Goal: Task Accomplishment & Management: Use online tool/utility

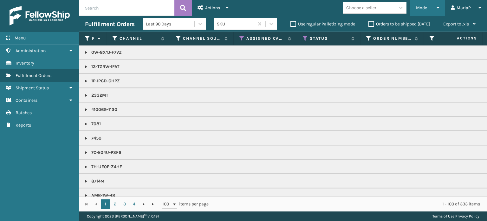
click at [426, 4] on div "Mode" at bounding box center [427, 8] width 23 height 16
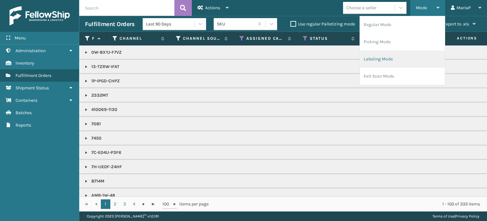
click at [380, 63] on li "Labeling Mode" at bounding box center [402, 58] width 85 height 17
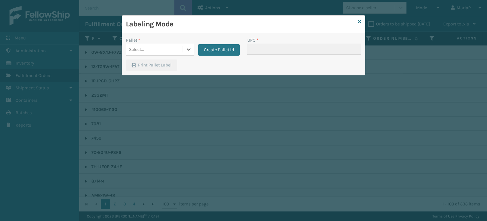
click at [181, 50] on div "Select..." at bounding box center [154, 49] width 57 height 10
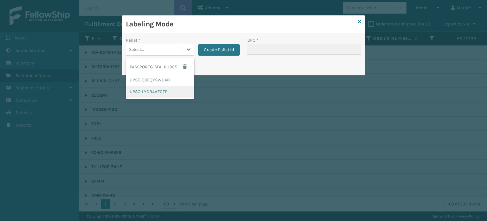
click at [156, 91] on div "UPSG-LYDB4VZ0ZP" at bounding box center [160, 92] width 69 height 12
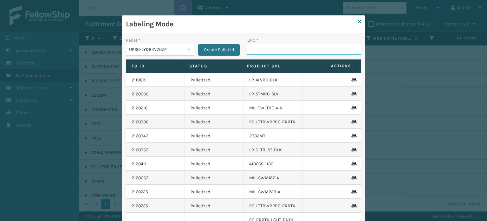
click at [265, 50] on input "UPC *" at bounding box center [304, 48] width 114 height 11
click at [270, 53] on input "UPC *" at bounding box center [304, 48] width 114 height 11
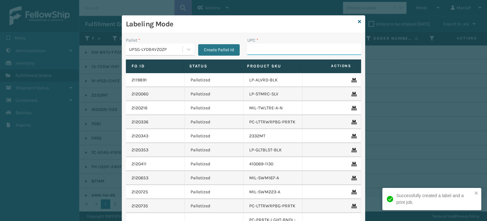
click at [264, 48] on input "UPC *" at bounding box center [304, 48] width 114 height 11
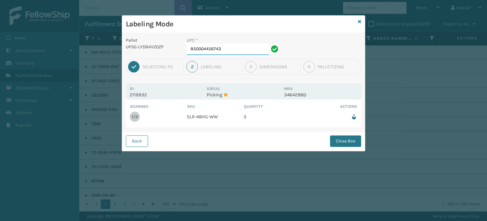
click at [227, 52] on input "850004456743" at bounding box center [228, 48] width 82 height 11
click at [345, 147] on div "Back Close Box" at bounding box center [243, 140] width 243 height 19
click at [339, 144] on button "Close Box" at bounding box center [345, 140] width 31 height 11
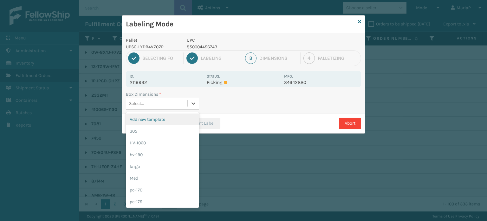
click at [177, 106] on div "Select..." at bounding box center [157, 103] width 62 height 10
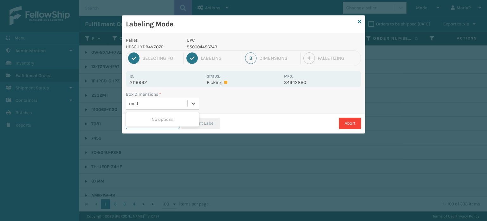
type input "med"
click at [171, 115] on div "Med" at bounding box center [162, 119] width 73 height 12
click at [189, 121] on icon "button" at bounding box center [189, 123] width 4 height 4
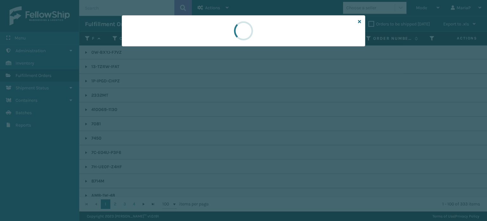
click at [189, 121] on div at bounding box center [243, 110] width 487 height 221
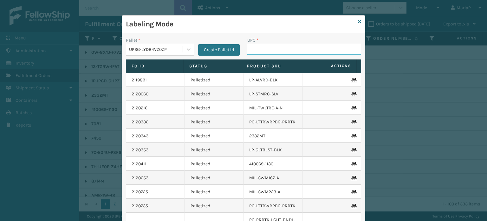
type input "8409851"
click at [268, 50] on input "8409851" at bounding box center [298, 48] width 102 height 11
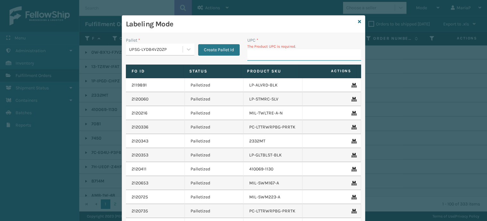
click at [290, 59] on input "UPC *" at bounding box center [304, 54] width 114 height 11
click at [289, 59] on input "UPC *" at bounding box center [304, 54] width 114 height 11
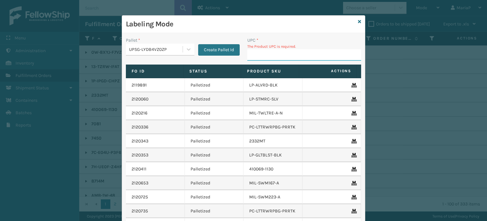
click at [289, 59] on input "UPC *" at bounding box center [304, 54] width 114 height 11
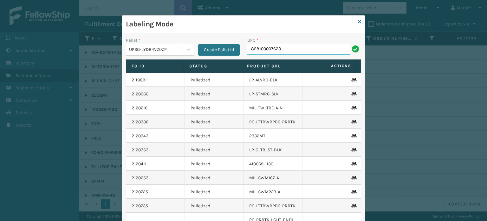
type input "858100007623"
type input "853799005608"
type input "8581000"
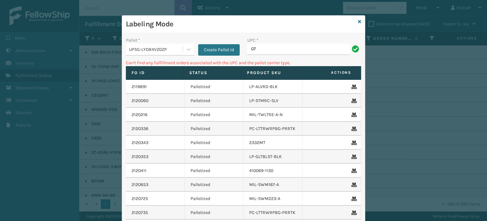
type input "0"
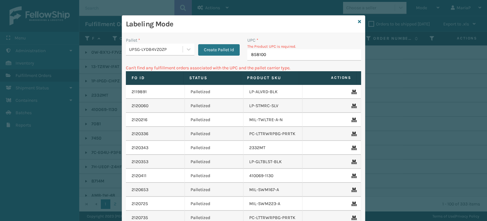
type input "8581000"
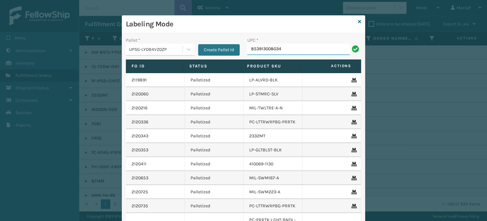
type input "853913008034"
type input "8500044"
type input "850012486596"
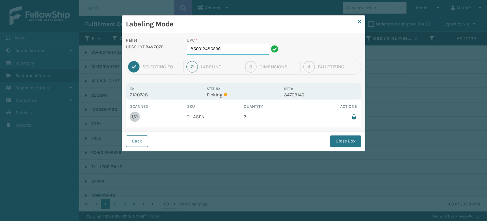
click at [230, 48] on input "850012486596" at bounding box center [228, 48] width 82 height 11
click at [339, 138] on button "Close Box" at bounding box center [345, 140] width 31 height 11
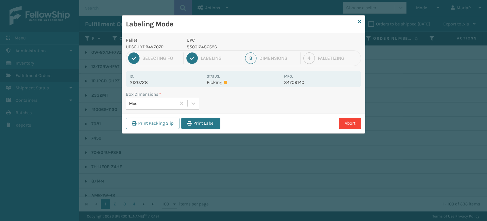
click at [204, 110] on div "Box Dimensions * Med" at bounding box center [243, 102] width 243 height 23
click at [202, 117] on button "Print Label" at bounding box center [200, 122] width 39 height 11
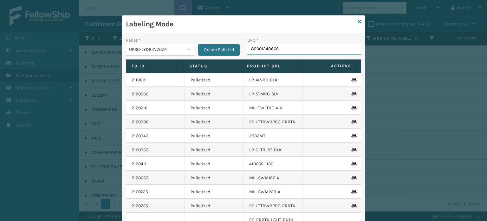
type input "850012486664"
type input "850040667653"
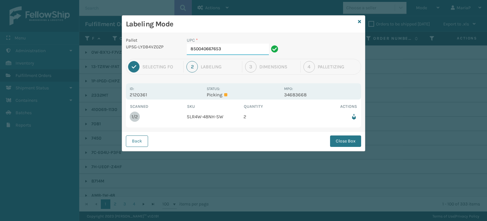
click at [232, 49] on input "850040667653" at bounding box center [228, 48] width 82 height 11
click at [351, 137] on button "Close Box" at bounding box center [345, 140] width 31 height 11
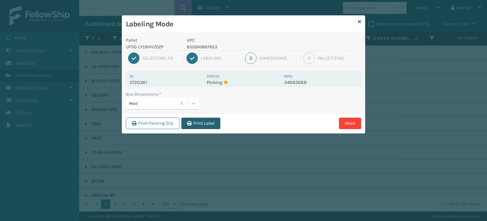
click at [202, 122] on button "Print Label" at bounding box center [200, 122] width 39 height 11
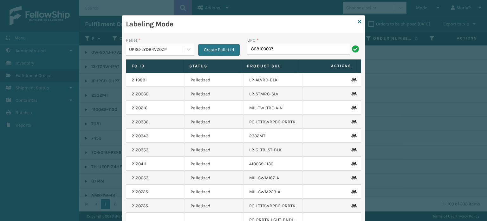
type input "8581000075"
type input "858100007920"
type input "850040667158"
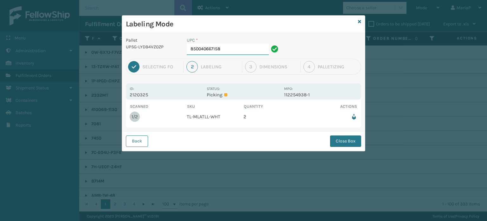
click at [237, 49] on input "850040667158" at bounding box center [228, 48] width 82 height 11
drag, startPoint x: 355, startPoint y: 130, endPoint x: 360, endPoint y: 140, distance: 10.9
click at [355, 131] on div "Back Close Box" at bounding box center [243, 140] width 243 height 19
click at [359, 141] on button "Close Box" at bounding box center [345, 140] width 31 height 11
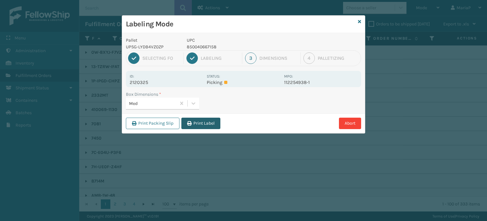
click at [205, 124] on button "Print Label" at bounding box center [200, 122] width 39 height 11
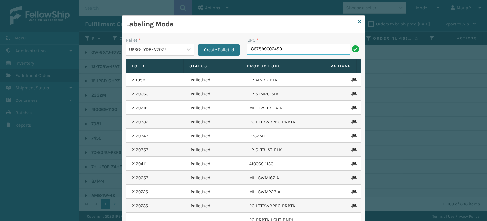
type input "857899006459"
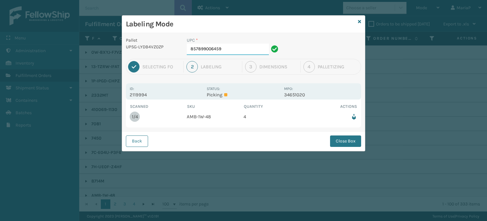
click at [226, 50] on input "857899006459" at bounding box center [228, 48] width 82 height 11
click at [342, 140] on button "Close Box" at bounding box center [345, 140] width 31 height 11
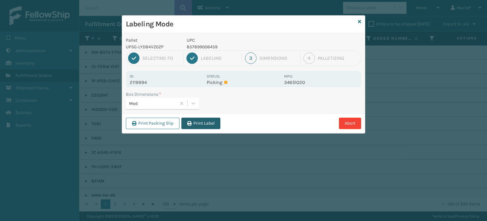
click at [202, 123] on button "Print Label" at bounding box center [200, 122] width 39 height 11
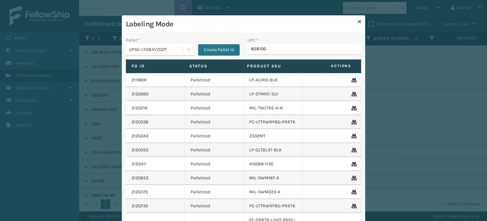
type input "8581000"
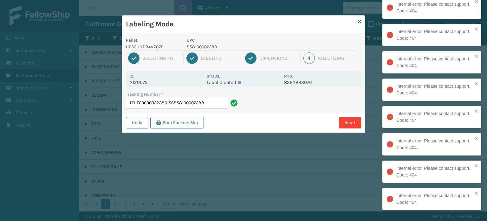
click at [213, 102] on input "1ZHF69090332380156858100007388" at bounding box center [177, 102] width 102 height 11
type input "1ZHF69090332380156"
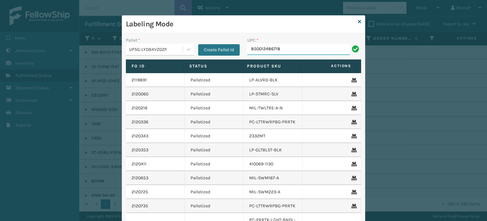
type input "850012486718"
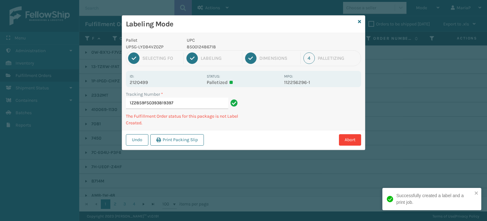
click at [207, 48] on p "850012486718" at bounding box center [234, 46] width 94 height 7
copy p "850012486718"
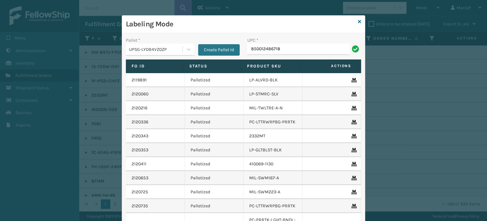
type input "850012486718"
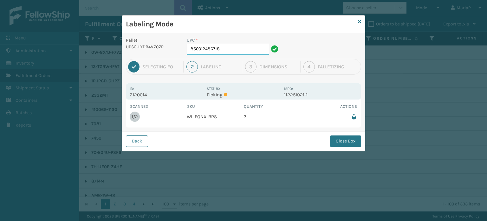
click at [236, 50] on input "850012486718" at bounding box center [228, 48] width 82 height 11
click at [345, 142] on button "Close Box" at bounding box center [345, 140] width 31 height 11
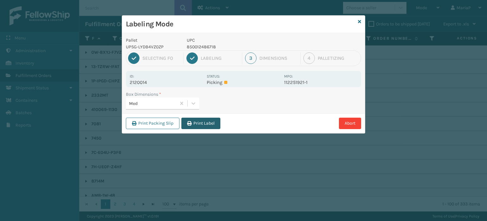
click at [212, 122] on button "Print Label" at bounding box center [200, 122] width 39 height 11
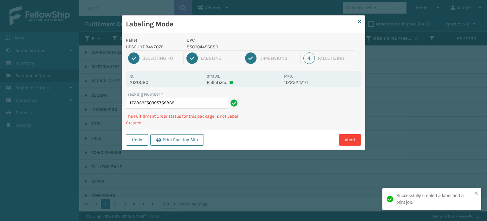
click at [179, 128] on div "Tracking Number * 1Z2859F50395759869 The Fulfillment Order status for this pack…" at bounding box center [183, 110] width 122 height 39
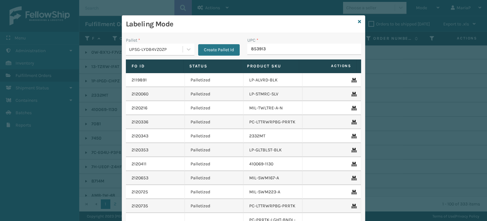
type input "8539130"
type input "850040667530"
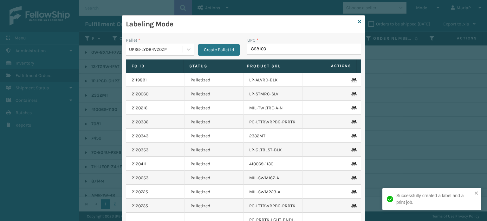
type input "8581000"
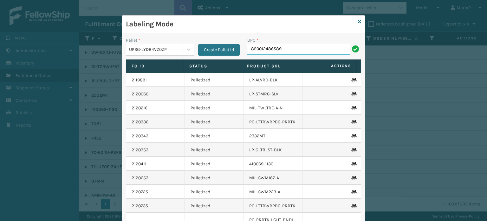
type input "850012486589"
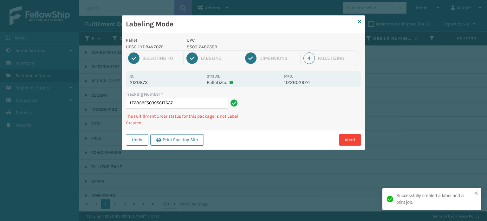
click at [208, 44] on p "850012486589" at bounding box center [234, 46] width 94 height 7
copy p "850012486589"
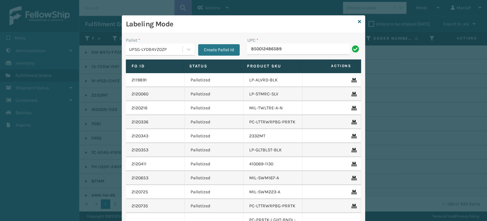
type input "850012486589"
type input "850068315086"
type input "854403007"
type input "858100007616"
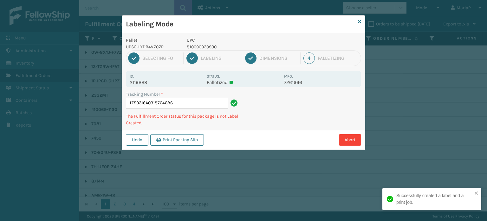
click at [196, 48] on p "810090930930" at bounding box center [234, 46] width 94 height 7
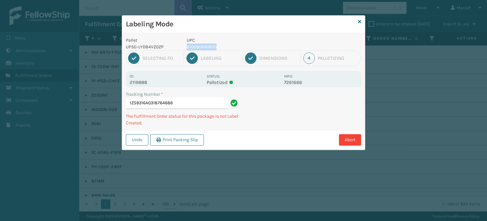
copy p "810090930930"
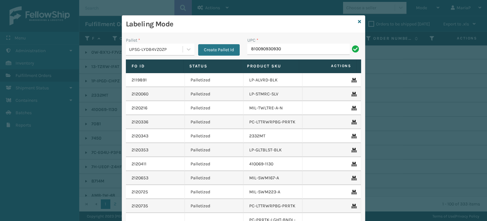
type input "810090930930"
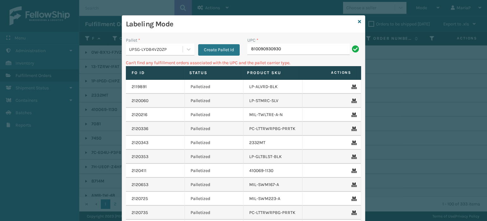
click at [299, 45] on input "810090930930" at bounding box center [298, 48] width 102 height 11
click at [298, 46] on input "810090930930" at bounding box center [298, 48] width 102 height 11
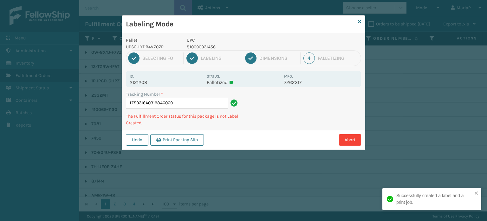
click at [199, 46] on p "810090931456" at bounding box center [234, 46] width 94 height 7
copy p "810090931456"
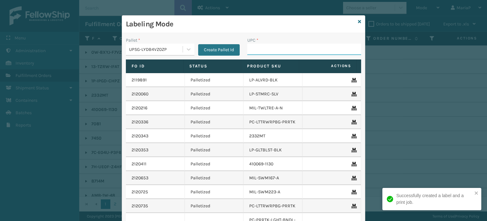
drag, startPoint x: 261, startPoint y: 49, endPoint x: 254, endPoint y: 49, distance: 7.3
click at [261, 49] on input "UPC *" at bounding box center [304, 48] width 114 height 11
paste input "810090931456"
type input "810090931456"
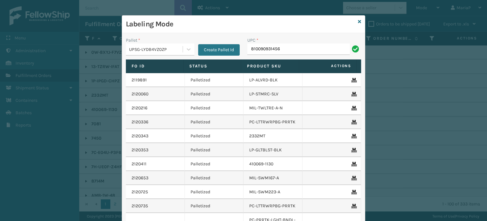
type input "810090931456"
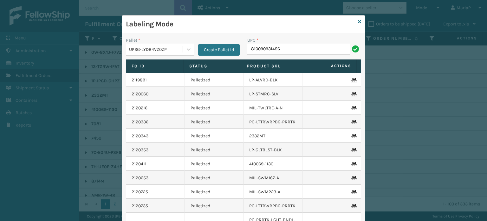
type input "810090931456"
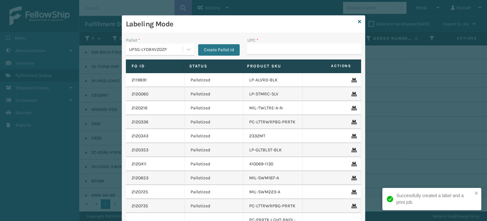
type input "810090931456"
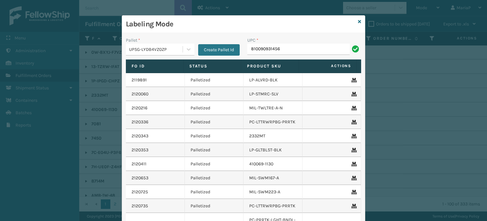
type input "810090931456"
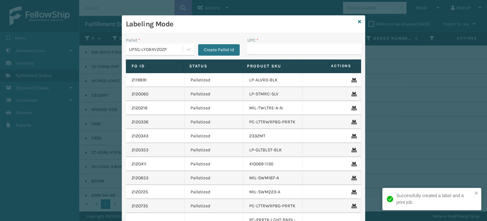
type input "810090931456"
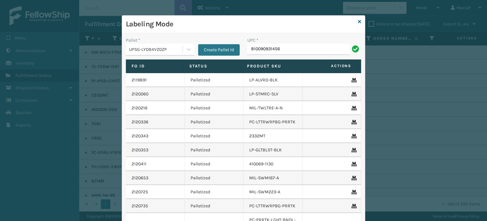
type input "810090931456"
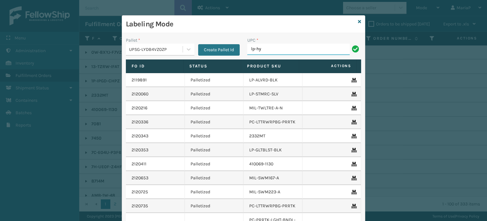
type input "LP-HYDLFCHG-FOG"
type input "81009093132"
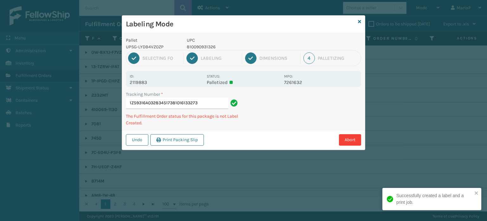
type input "1Z59316A0328345173810161332731"
type input "1ZXH04530329140441810090930916"
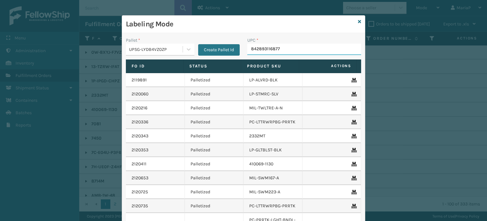
type input "842893116877"
type input "8101613"
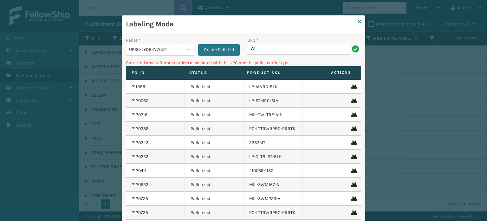
type input "8"
type input "LP-VBRN-BLK"
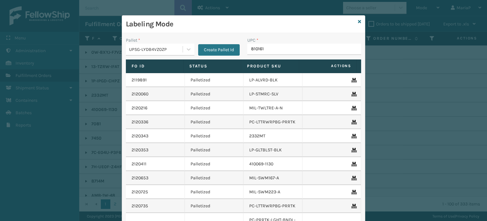
type input "8101613"
type input "810161332724"
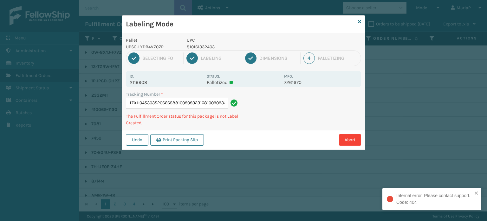
type input "1ZXH04530352066658810090932316810090932316"
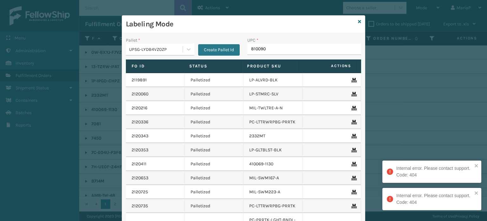
type input "8100909"
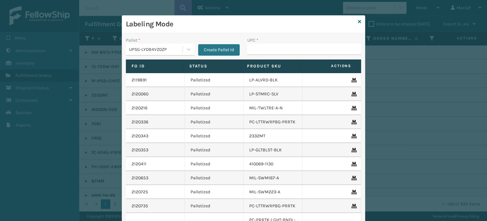
click at [145, 49] on div "UPSG-LYDB4VZ0ZP" at bounding box center [156, 49] width 54 height 7
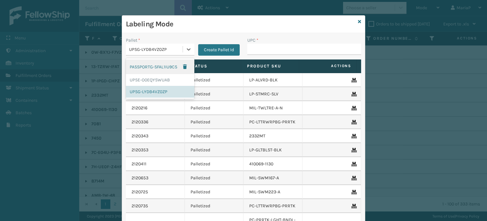
click at [147, 66] on div "PASSPORTG-SFAL1IU9CS" at bounding box center [160, 66] width 69 height 15
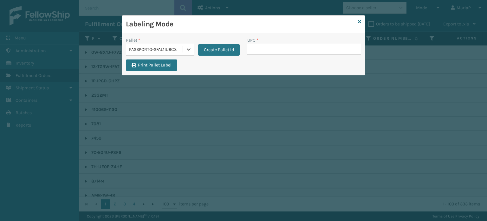
click at [159, 43] on div "Pallet *" at bounding box center [160, 40] width 69 height 7
click at [164, 46] on div "PASSPORTG-SFAL1IU9CS" at bounding box center [156, 49] width 54 height 7
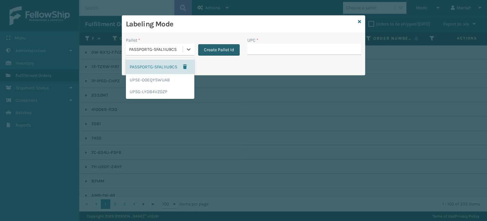
click at [213, 50] on button "Create Pallet Id" at bounding box center [219, 49] width 42 height 11
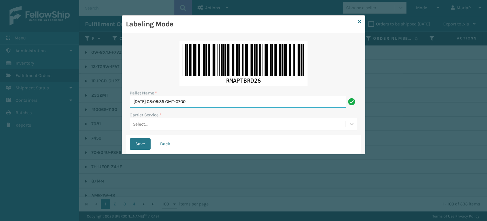
click at [214, 103] on input "[DATE] 08:09:35 GMT-0700" at bounding box center [238, 101] width 216 height 11
type input "f"
click at [151, 102] on input "FDXU531118" at bounding box center [238, 101] width 216 height 11
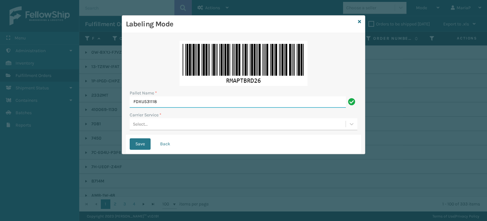
click at [151, 102] on input "FDXU531118" at bounding box center [238, 101] width 216 height 11
type input "FDXU531118"
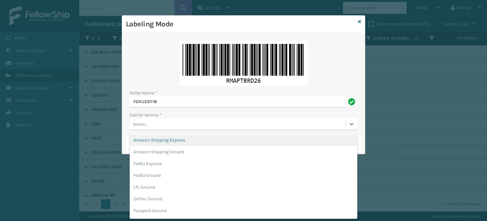
click at [163, 127] on div "Select..." at bounding box center [238, 124] width 216 height 10
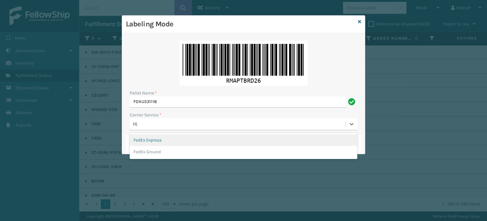
type input "FED"
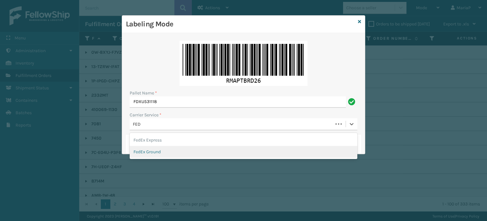
click at [159, 152] on div "FedEx Ground" at bounding box center [244, 152] width 228 height 12
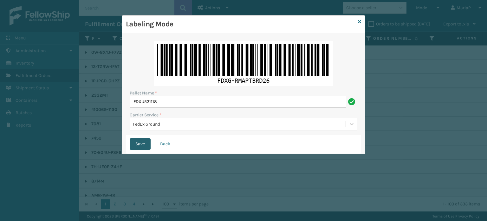
click at [139, 142] on button "Save" at bounding box center [140, 143] width 21 height 11
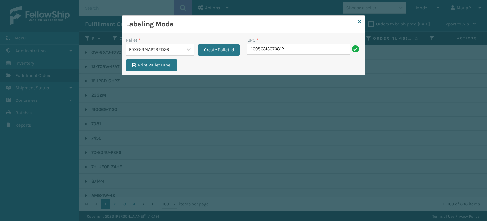
type input "10080313070812"
type input "8500460545"
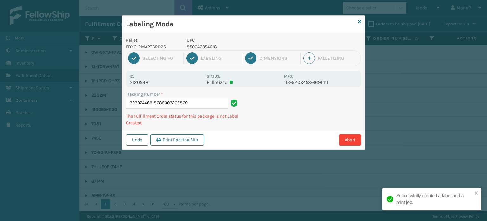
type input "393974469186850032058698"
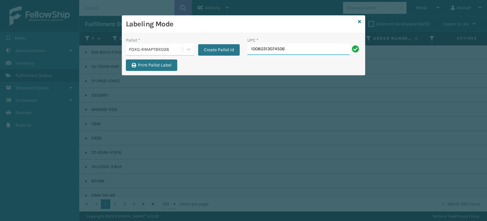
type input "10080313074506"
type input "10080313026086"
type input "1008031302330"
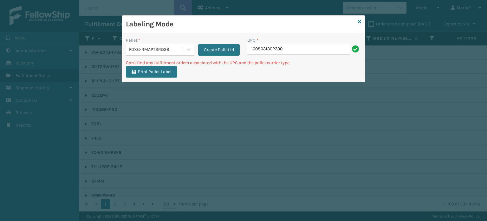
click at [315, 50] on input "1008031302330" at bounding box center [298, 48] width 102 height 11
type input "10080313023320"
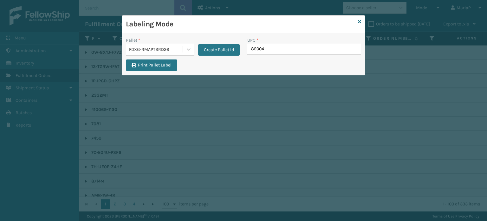
type input "850040"
type input "853913008065"
type input "850012486312"
type input "850012486718"
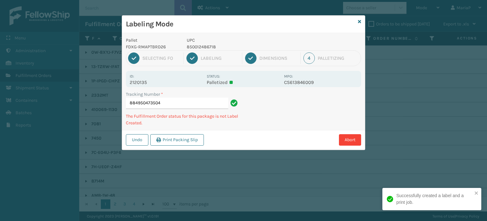
click at [203, 47] on p "850012486718" at bounding box center [234, 46] width 94 height 7
copy p "850012486718"
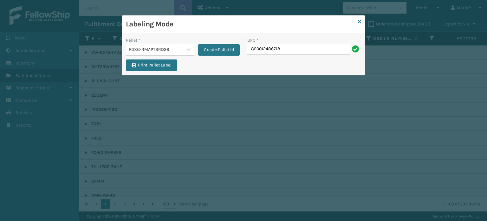
type input "850012486718"
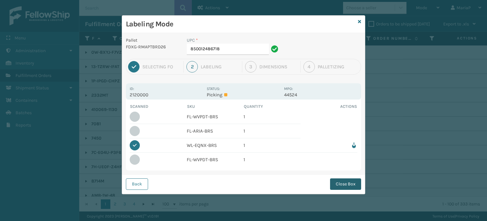
click at [335, 184] on button "Close Box" at bounding box center [345, 183] width 31 height 11
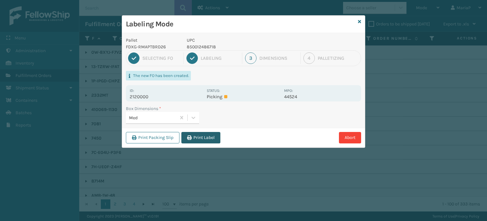
click at [198, 135] on button "Print Label" at bounding box center [200, 137] width 39 height 11
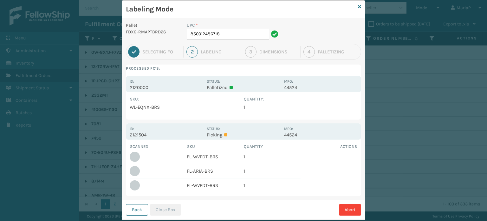
scroll to position [29, 0]
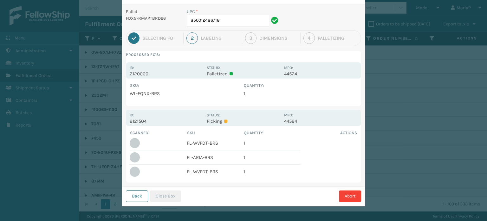
click at [139, 191] on button "Back" at bounding box center [137, 195] width 22 height 11
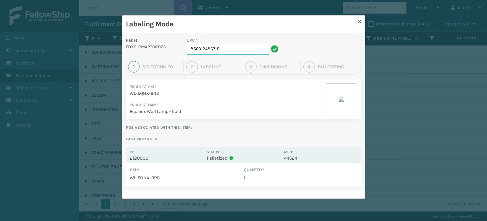
click at [366, 21] on div "Labeling Mode Pallet FDXG-RMAPTBRD26 UPC * 850012486718 1 Selecting FO 2 Labeli…" at bounding box center [243, 110] width 487 height 221
click at [361, 23] on div "Labeling Mode" at bounding box center [243, 24] width 243 height 17
click at [361, 22] on div "Labeling Mode" at bounding box center [243, 24] width 243 height 17
click at [358, 21] on div "Labeling Mode" at bounding box center [243, 24] width 243 height 17
click at [359, 21] on icon at bounding box center [359, 21] width 3 height 4
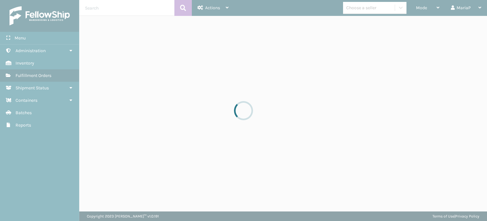
click at [430, 10] on div at bounding box center [243, 110] width 487 height 221
click at [423, 8] on div at bounding box center [243, 110] width 487 height 221
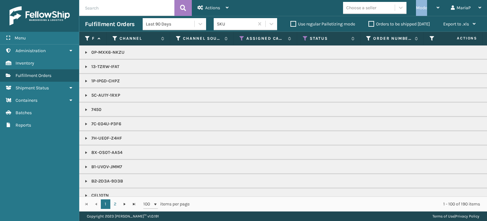
click at [423, 8] on span "Mode" at bounding box center [421, 7] width 11 height 5
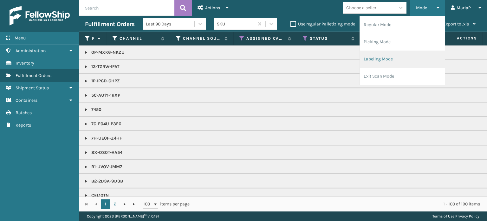
click at [401, 56] on li "Labeling Mode" at bounding box center [402, 58] width 85 height 17
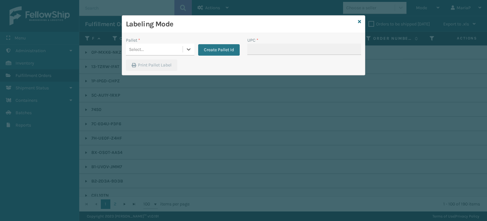
click at [178, 47] on div "Select..." at bounding box center [154, 49] width 57 height 10
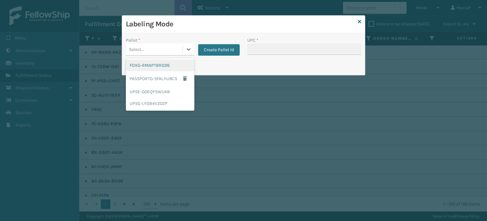
click at [157, 62] on div "FDXG-RMAPTBRD26" at bounding box center [160, 65] width 69 height 12
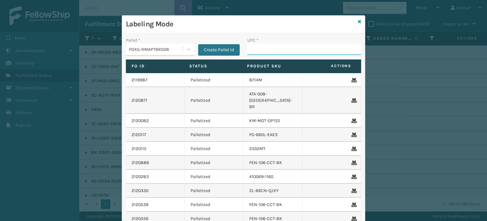
click at [247, 49] on input "UPC *" at bounding box center [304, 48] width 114 height 11
type input "85004066"
type input "8500124"
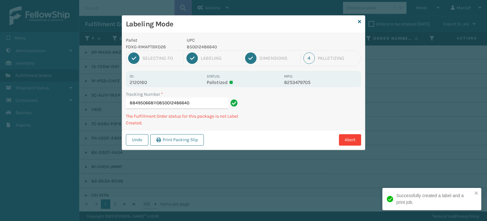
type input "884950668110850012486640"
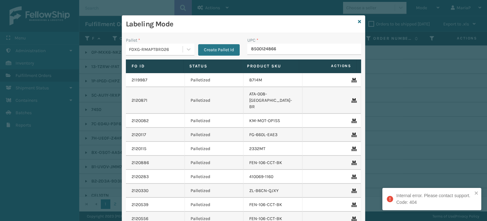
type input "85001248664"
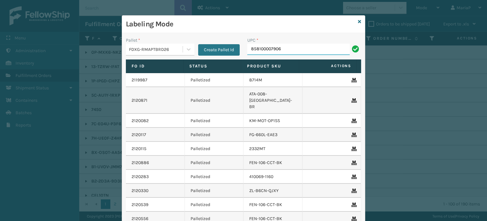
type input "858100007906"
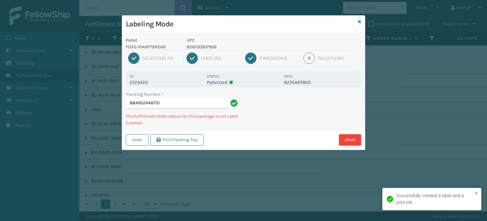
click at [208, 46] on p "858100007906" at bounding box center [234, 46] width 94 height 7
click at [209, 45] on p "858100007906" at bounding box center [234, 46] width 94 height 7
copy p "858100007906"
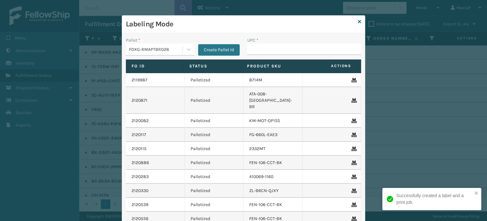
type input "858100007906"
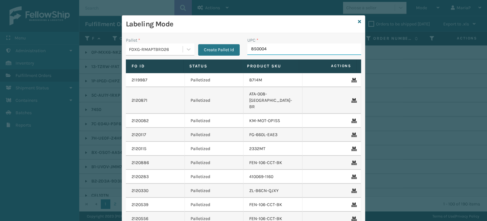
type input "8500044"
type input "853913008119"
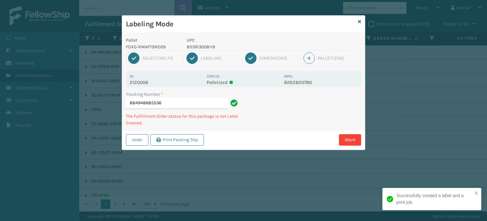
click at [194, 43] on p "UPC" at bounding box center [234, 40] width 94 height 7
click at [194, 45] on p "853913008119" at bounding box center [234, 46] width 94 height 7
copy p "853913008119"
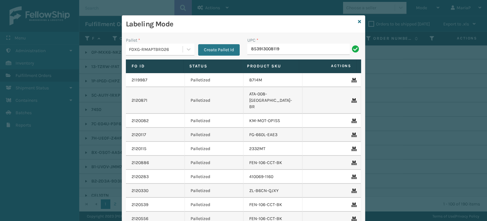
type input "853913008119"
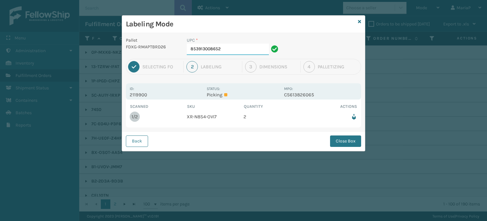
click at [236, 52] on input "853913008652" at bounding box center [228, 48] width 82 height 11
click at [333, 141] on button "Close Box" at bounding box center [345, 140] width 31 height 11
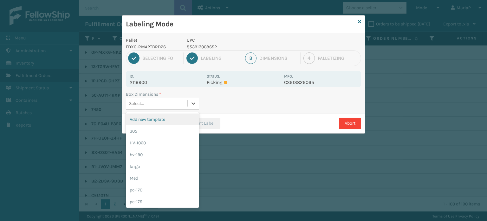
click at [170, 102] on div "Select..." at bounding box center [157, 103] width 62 height 10
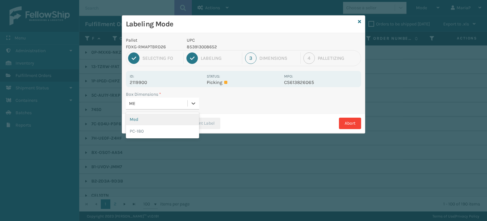
type input "MED"
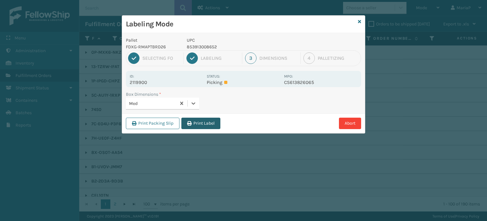
click at [187, 121] on button "Print Label" at bounding box center [200, 122] width 39 height 11
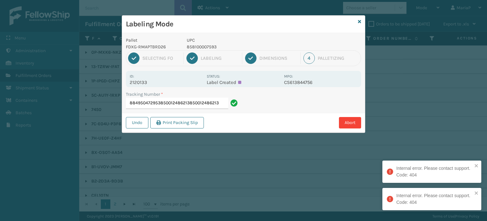
click at [179, 106] on input "884950472953850012486213850012486213" at bounding box center [177, 102] width 102 height 11
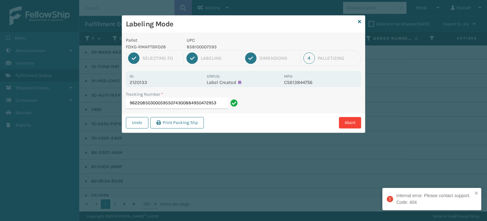
type input "9622085030005955074300884950472953"
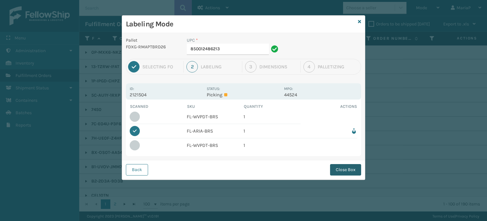
click at [335, 169] on button "Close Box" at bounding box center [345, 169] width 31 height 11
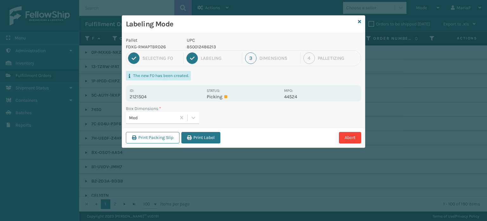
click at [202, 138] on button "Print Label" at bounding box center [200, 137] width 39 height 11
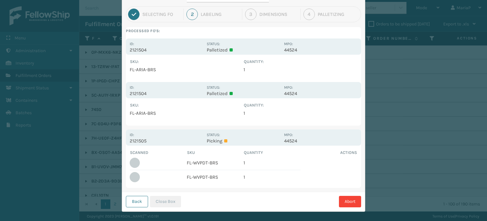
scroll to position [58, 0]
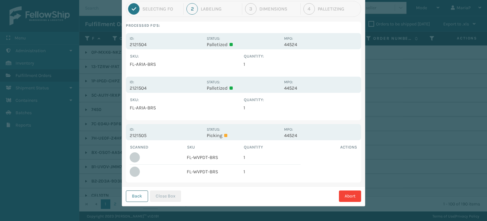
click at [132, 196] on button "Back" at bounding box center [137, 195] width 22 height 11
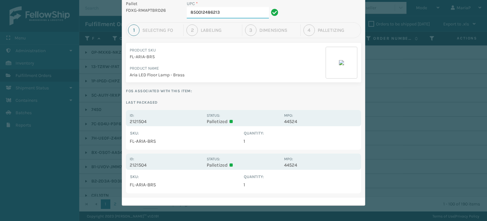
scroll to position [0, 0]
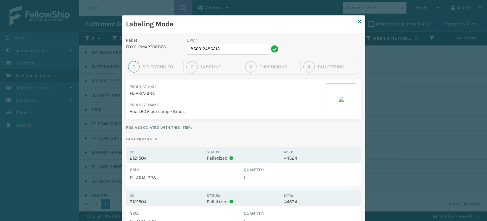
drag, startPoint x: 355, startPoint y: 23, endPoint x: 370, endPoint y: 20, distance: 14.9
click at [355, 23] on div "Labeling Mode" at bounding box center [243, 24] width 243 height 17
click at [358, 21] on icon at bounding box center [359, 21] width 3 height 4
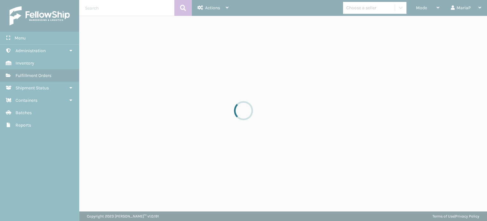
click at [427, 7] on div at bounding box center [243, 110] width 487 height 221
click at [426, 7] on div at bounding box center [243, 110] width 487 height 221
click at [426, 7] on span "Mode" at bounding box center [421, 7] width 11 height 5
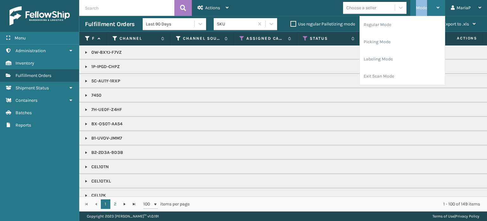
click at [425, 7] on span "Mode" at bounding box center [421, 7] width 11 height 5
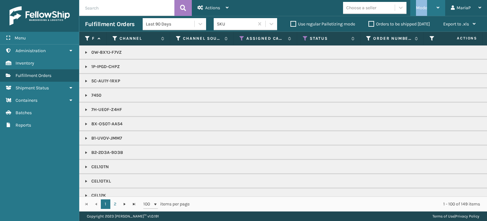
click at [415, 11] on div "Mode Regular Mode Picking Mode Labeling Mode Exit Scan Mode" at bounding box center [428, 8] width 35 height 16
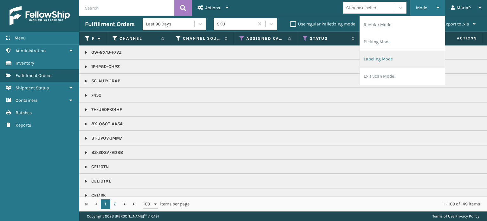
click at [368, 60] on li "Labeling Mode" at bounding box center [402, 58] width 85 height 17
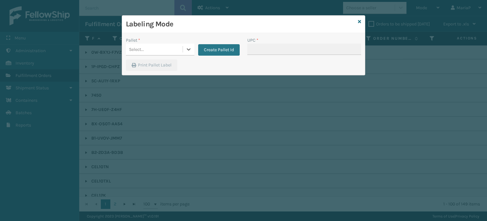
click at [173, 54] on div "Select..." at bounding box center [154, 49] width 57 height 10
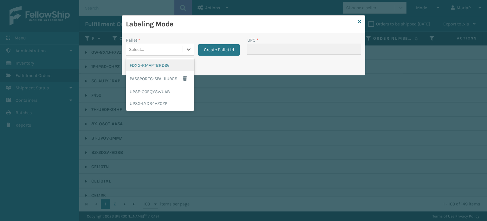
click at [173, 65] on div "FDXG-RMAPTBRD26" at bounding box center [160, 65] width 69 height 12
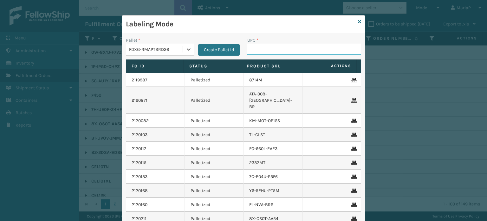
click at [264, 46] on input "UPC *" at bounding box center [304, 48] width 114 height 11
type input "850012486763"
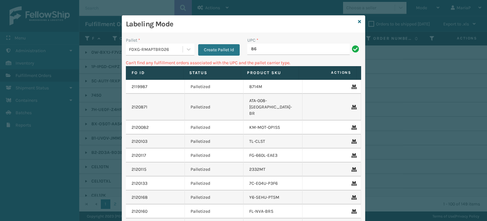
type input "8"
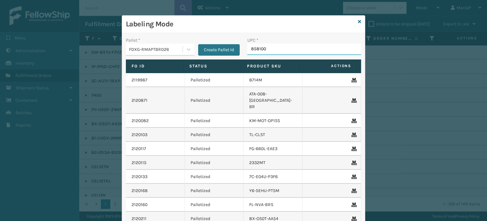
type input "8581000"
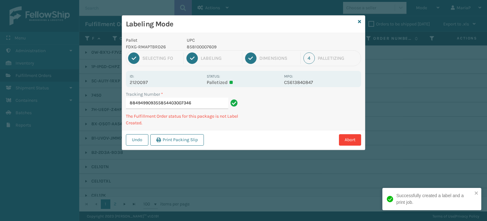
type input "884949909355854403007346"
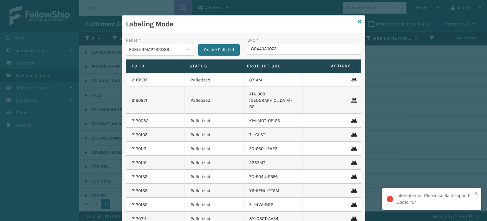
type input "85440300734"
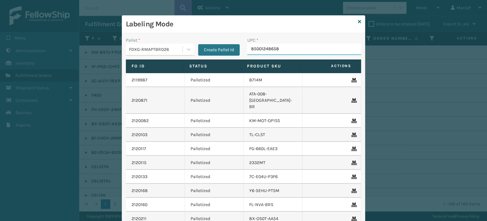
type input "850012486589"
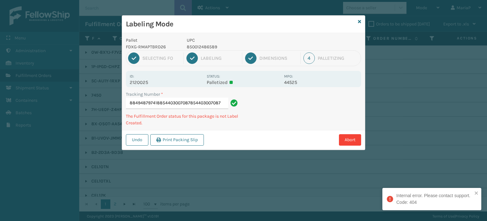
type input "884948797418854403007087854403007087"
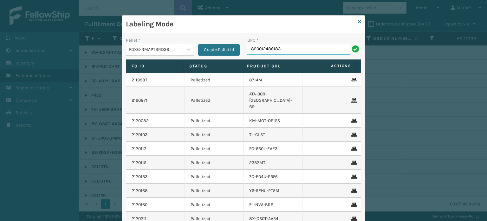
type input "850012486183"
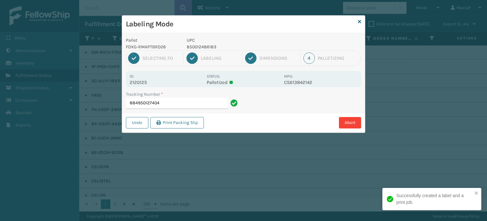
click at [199, 49] on p "850012486183" at bounding box center [234, 46] width 94 height 7
click at [199, 48] on p "850012486183" at bounding box center [234, 46] width 94 height 7
copy p "850012486183"
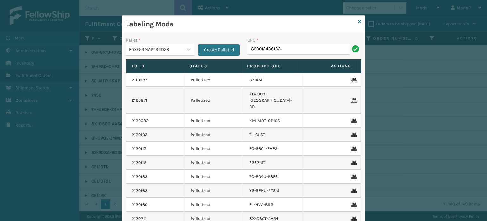
type input "850012486183"
click at [261, 45] on input "UPC *" at bounding box center [304, 48] width 114 height 11
click at [254, 48] on input "UPC *" at bounding box center [304, 48] width 114 height 11
type input "858100007616"
type input "85810000796"
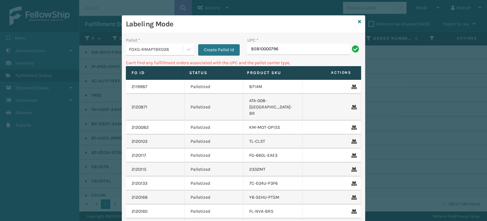
click at [262, 45] on input "85810000796" at bounding box center [298, 48] width 102 height 11
click at [269, 52] on input "85810000796" at bounding box center [298, 48] width 102 height 11
click at [273, 50] on input "85810000796" at bounding box center [298, 48] width 102 height 11
type input "858100007906"
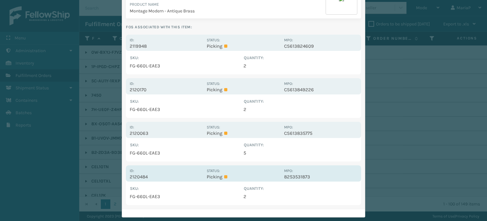
scroll to position [111, 0]
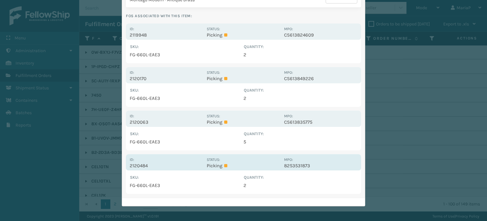
click at [142, 167] on p "2120484" at bounding box center [166, 165] width 73 height 6
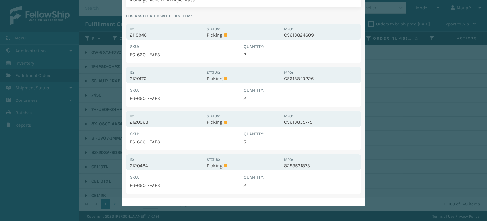
scroll to position [0, 0]
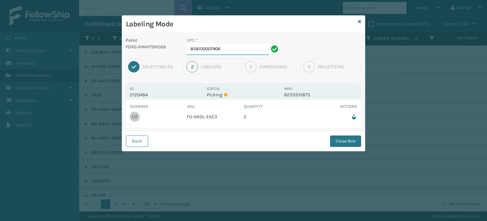
click at [241, 50] on input "858100007906" at bounding box center [228, 48] width 82 height 11
drag, startPoint x: 351, startPoint y: 143, endPoint x: 348, endPoint y: 141, distance: 3.6
click at [351, 143] on button "Close Box" at bounding box center [345, 140] width 31 height 11
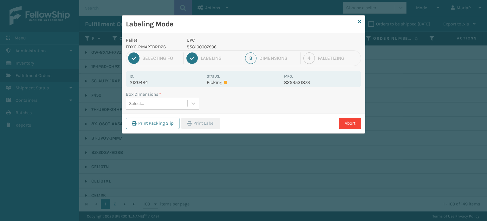
click at [179, 102] on div "Select..." at bounding box center [157, 103] width 62 height 10
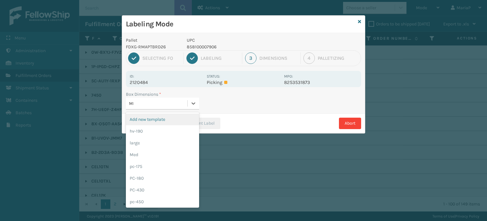
type input "MED"
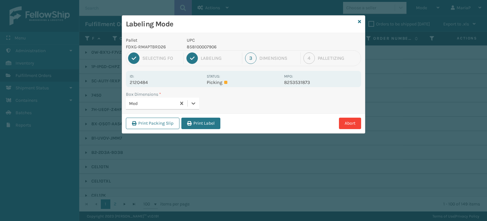
click at [198, 124] on button "Print Label" at bounding box center [200, 122] width 39 height 11
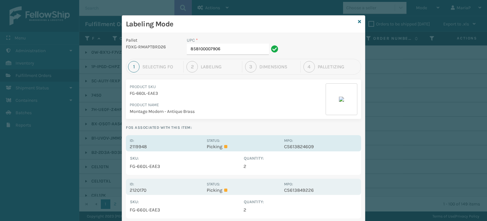
click at [131, 144] on p "2119948" at bounding box center [166, 146] width 73 height 6
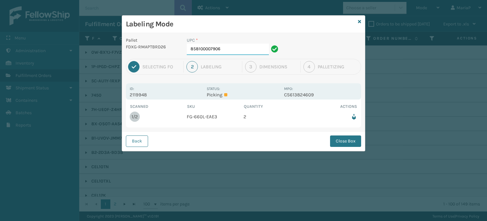
click at [223, 52] on input "858100007906" at bounding box center [228, 48] width 82 height 11
click at [346, 138] on button "Close Box" at bounding box center [345, 140] width 31 height 11
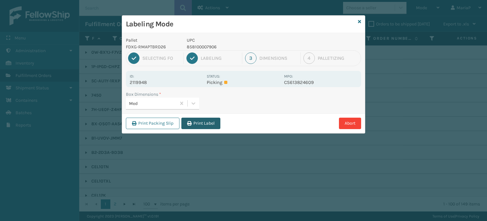
click at [218, 119] on button "Print Label" at bounding box center [200, 122] width 39 height 11
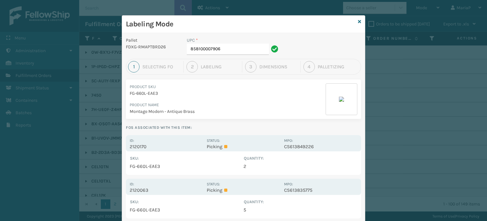
click at [134, 150] on div "Id: 2120170 Status: Picking MPO: CS613849226" at bounding box center [243, 143] width 235 height 16
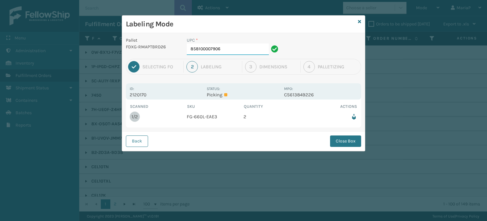
click at [222, 53] on input "858100007906" at bounding box center [228, 48] width 82 height 11
click at [348, 138] on button "Close Box" at bounding box center [345, 140] width 31 height 11
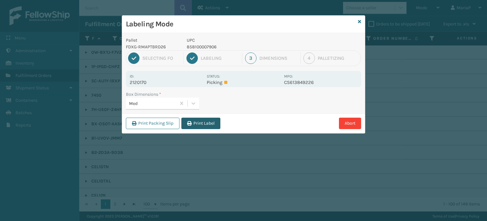
click at [212, 122] on button "Print Label" at bounding box center [200, 122] width 39 height 11
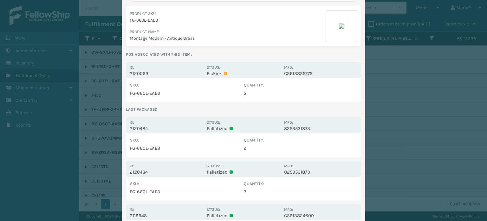
scroll to position [63, 0]
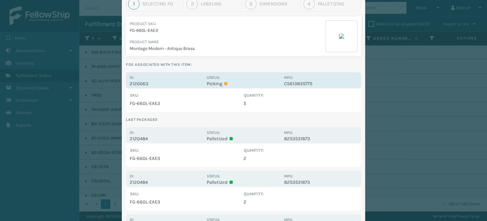
click at [142, 85] on p "2120063" at bounding box center [166, 84] width 73 height 6
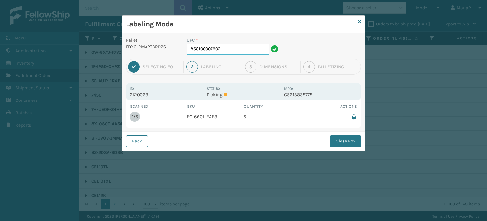
click at [228, 49] on input "858100007906" at bounding box center [228, 48] width 82 height 11
click at [346, 144] on button "Close Box" at bounding box center [345, 140] width 31 height 11
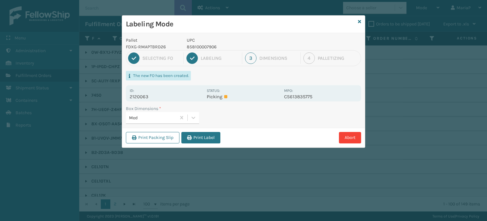
click at [208, 129] on div "Print Packing Slip Print Label Abort" at bounding box center [243, 137] width 243 height 19
click at [205, 141] on button "Print Label" at bounding box center [200, 137] width 39 height 11
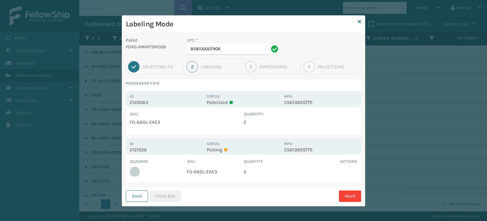
click at [129, 201] on button "Back" at bounding box center [137, 195] width 22 height 11
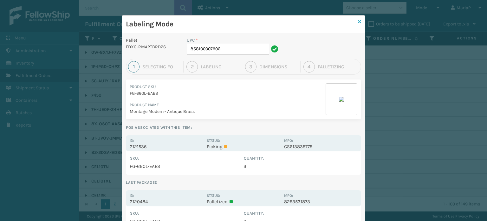
click at [358, 22] on icon at bounding box center [359, 21] width 3 height 4
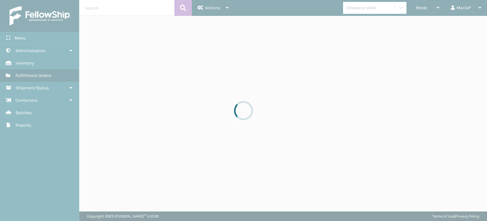
click at [426, 7] on div at bounding box center [243, 110] width 487 height 221
click at [418, 8] on div at bounding box center [243, 110] width 487 height 221
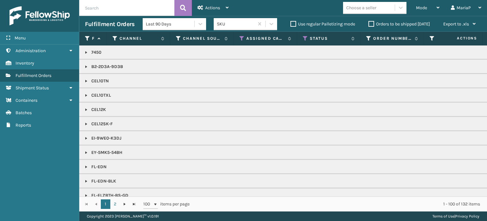
click at [418, 8] on span "Mode" at bounding box center [421, 7] width 11 height 5
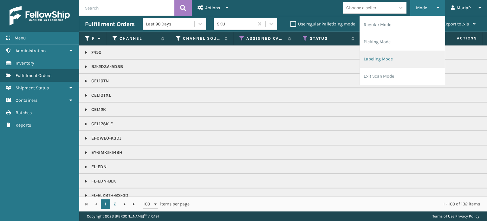
click at [390, 60] on li "Labeling Mode" at bounding box center [402, 58] width 85 height 17
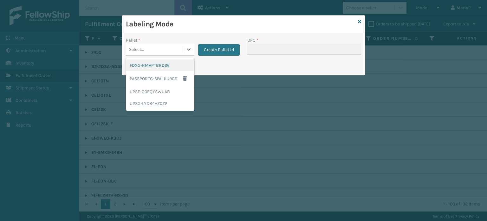
click at [177, 46] on div "Select..." at bounding box center [154, 49] width 57 height 10
click at [173, 63] on div "FDXG-RMAPTBRD26" at bounding box center [160, 65] width 69 height 12
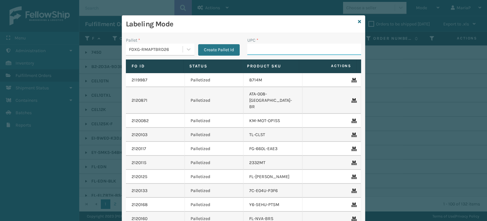
click at [254, 51] on input "UPC *" at bounding box center [304, 48] width 114 height 11
type input "8500683"
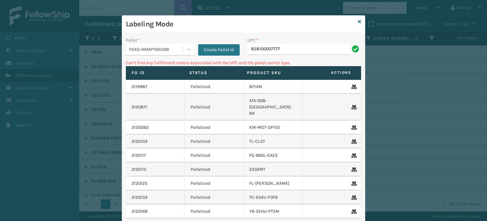
click at [166, 49] on div "FDXG-RMAPTBRD26" at bounding box center [156, 49] width 54 height 7
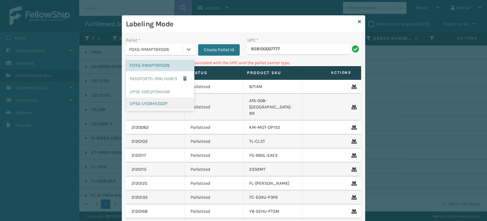
drag, startPoint x: 148, startPoint y: 101, endPoint x: 194, endPoint y: 85, distance: 47.9
click at [149, 101] on div "UPSG-LYDB4VZ0ZP" at bounding box center [160, 103] width 69 height 12
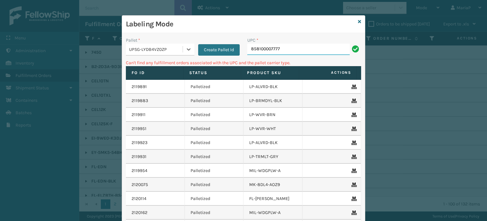
click at [287, 49] on input "858100007777" at bounding box center [298, 48] width 102 height 11
click at [276, 49] on input "858100007777" at bounding box center [298, 48] width 102 height 11
type input "85001246626"
click at [160, 48] on div "UPSG-LYDB4VZ0ZP" at bounding box center [156, 49] width 54 height 7
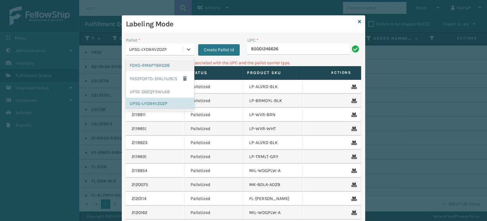
drag, startPoint x: 142, startPoint y: 65, endPoint x: 260, endPoint y: 54, distance: 118.2
click at [143, 65] on div "FDXG-RMAPTBRD26" at bounding box center [160, 65] width 69 height 12
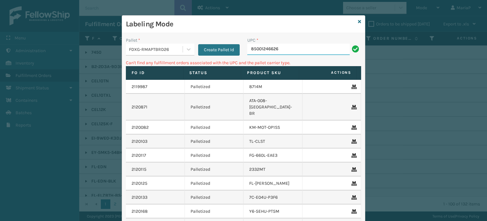
click at [276, 51] on input "85001246626" at bounding box center [298, 48] width 102 height 11
click at [276, 50] on input "85001246626" at bounding box center [298, 48] width 102 height 11
click at [358, 20] on icon at bounding box center [359, 21] width 3 height 4
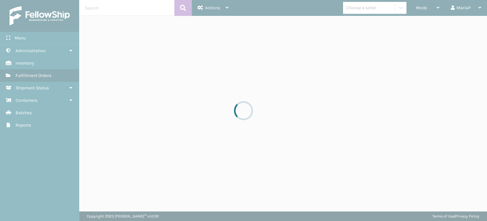
click at [128, 9] on div at bounding box center [243, 110] width 487 height 221
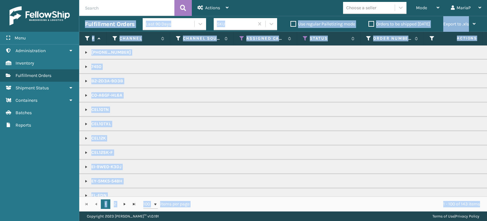
click at [128, 9] on input "text" at bounding box center [126, 8] width 95 height 16
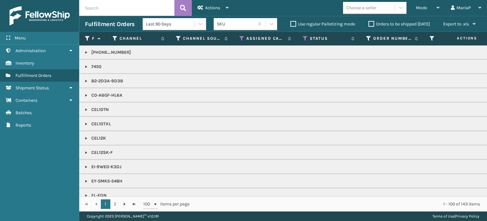
click at [128, 9] on input "text" at bounding box center [126, 8] width 95 height 16
type input "2120449"
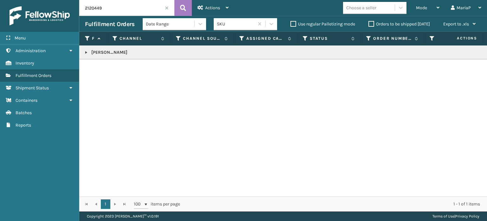
click at [87, 51] on link at bounding box center [86, 52] width 5 height 5
click at [478, 71] on icon at bounding box center [480, 69] width 4 height 4
click at [168, 8] on span at bounding box center [167, 8] width 4 height 4
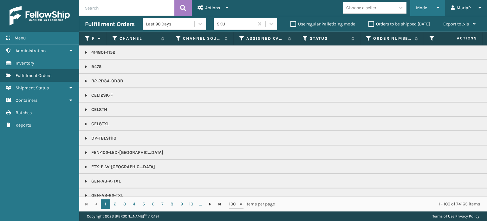
click at [428, 6] on div "Mode" at bounding box center [427, 8] width 23 height 16
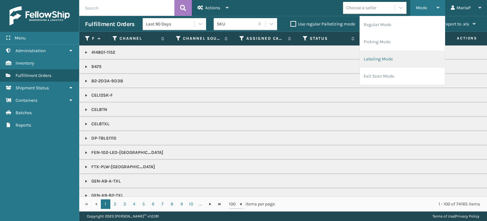
click at [383, 58] on li "Labeling Mode" at bounding box center [402, 58] width 85 height 17
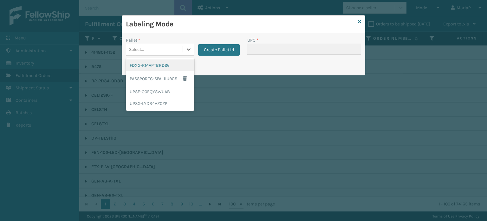
click at [165, 49] on div "Select..." at bounding box center [154, 49] width 57 height 10
click at [157, 62] on div "FDXG-RMAPTBRD26" at bounding box center [160, 65] width 69 height 12
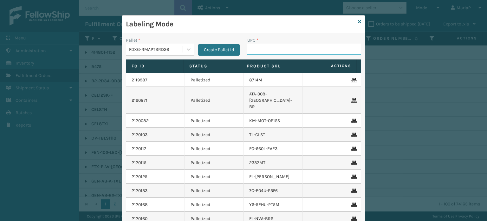
click at [265, 52] on input "UPC *" at bounding box center [304, 48] width 114 height 11
type input "850012486626"
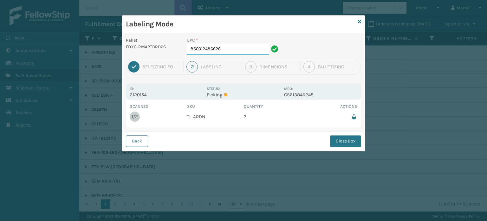
click at [232, 47] on input "850012486626" at bounding box center [228, 48] width 82 height 11
click at [348, 138] on button "Close Box" at bounding box center [345, 140] width 31 height 11
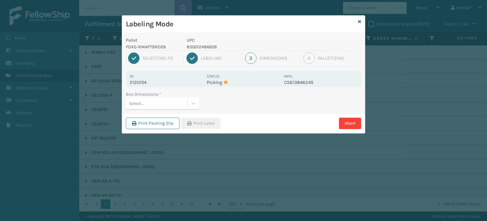
click at [154, 100] on div "Select..." at bounding box center [157, 103] width 62 height 10
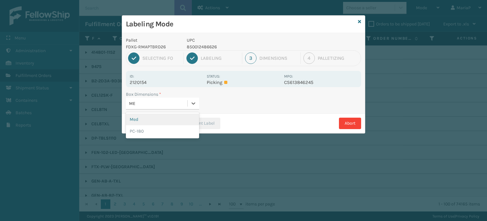
type input "MED"
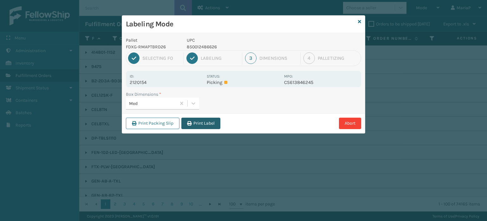
click at [220, 124] on button "Print Label" at bounding box center [200, 122] width 39 height 11
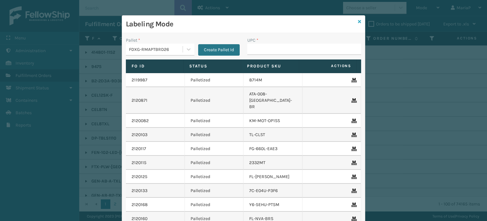
click at [358, 22] on icon at bounding box center [359, 21] width 3 height 4
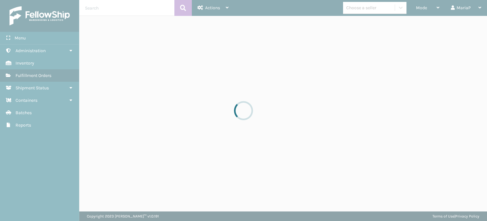
click at [375, 7] on div at bounding box center [243, 110] width 487 height 221
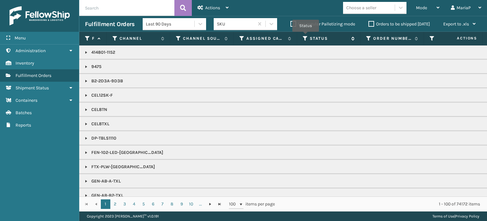
click at [306, 36] on icon at bounding box center [305, 39] width 5 height 6
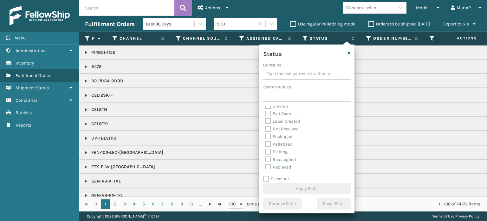
scroll to position [32, 0]
click at [268, 136] on label "Picking" at bounding box center [276, 137] width 23 height 5
click at [266, 136] on input "Picking" at bounding box center [265, 137] width 0 height 4
checkbox input "true"
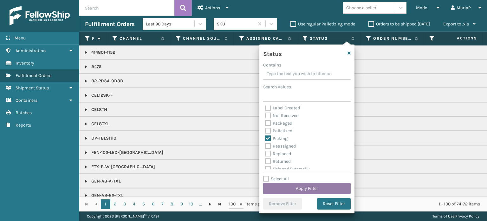
click at [327, 188] on button "Apply Filter" at bounding box center [307, 187] width 88 height 11
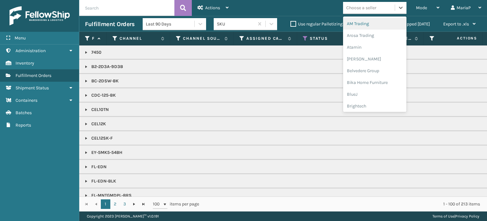
click at [363, 9] on div "Choose a seller" at bounding box center [361, 7] width 30 height 7
type input "BR"
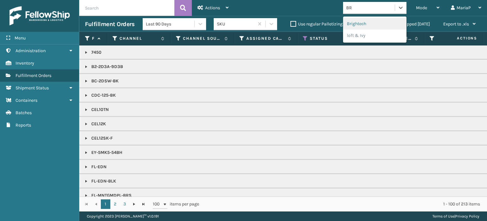
click at [371, 23] on div "Brightech" at bounding box center [374, 24] width 63 height 12
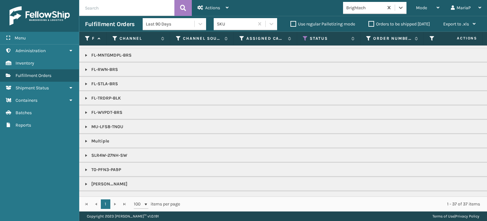
scroll to position [127, 0]
click at [87, 124] on link at bounding box center [86, 125] width 5 height 5
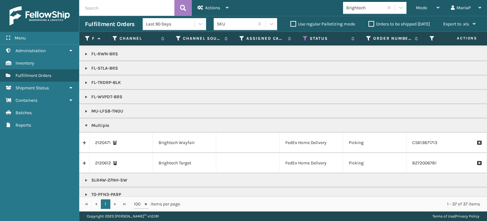
click at [84, 141] on link at bounding box center [84, 142] width 10 height 10
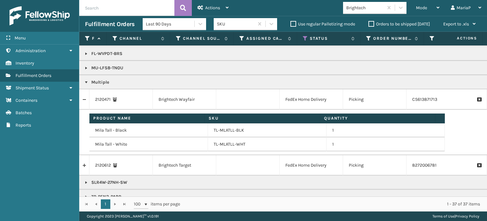
scroll to position [222, 0]
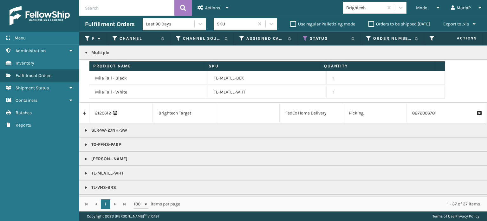
click at [82, 112] on link at bounding box center [84, 113] width 10 height 10
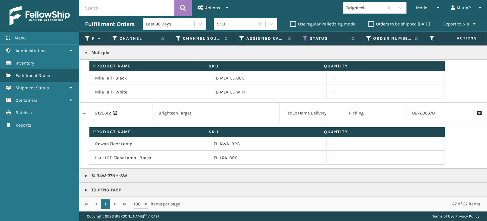
click at [87, 113] on link at bounding box center [84, 113] width 10 height 10
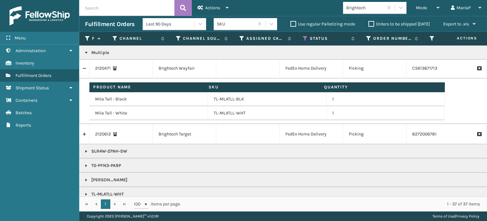
scroll to position [190, 0]
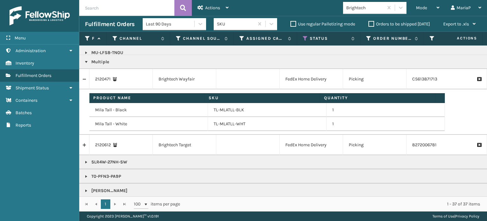
click at [85, 78] on link at bounding box center [84, 79] width 10 height 10
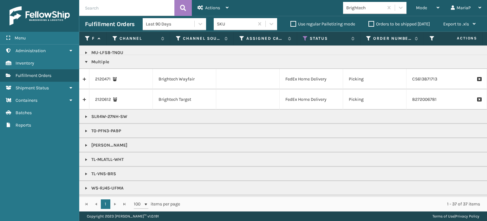
click at [88, 63] on link at bounding box center [86, 61] width 5 height 5
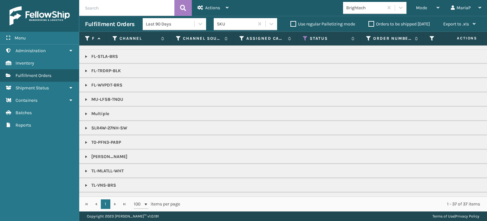
scroll to position [166, 0]
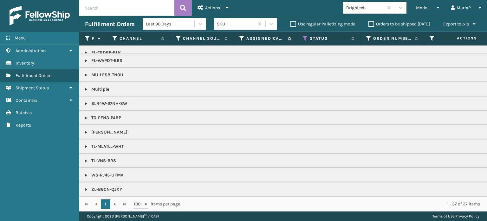
click at [240, 38] on icon at bounding box center [242, 39] width 5 height 6
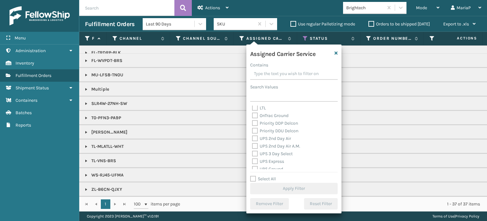
scroll to position [95, 0]
click at [253, 177] on label "Select All" at bounding box center [263, 178] width 26 height 5
click at [253, 175] on input "Select All" at bounding box center [297, 175] width 95 height 1
checkbox input "true"
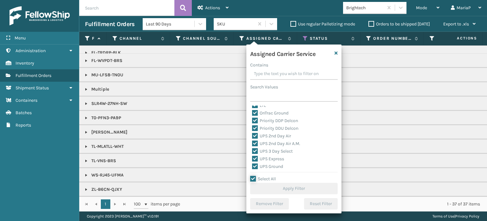
checkbox input "true"
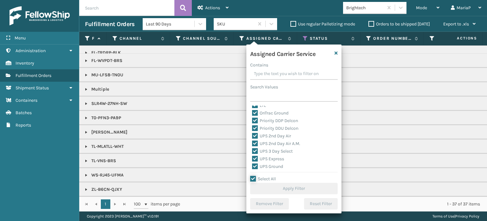
checkbox input "true"
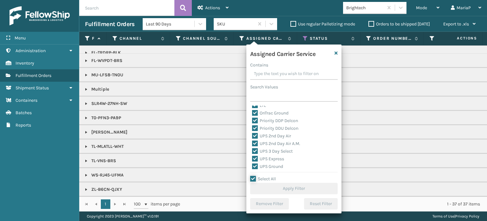
checkbox input "true"
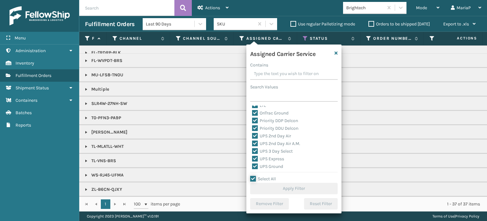
checkbox input "true"
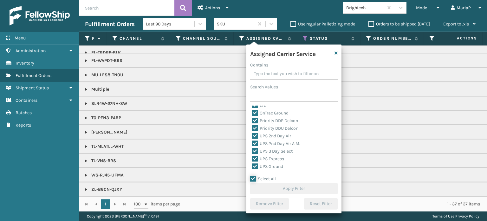
checkbox input "true"
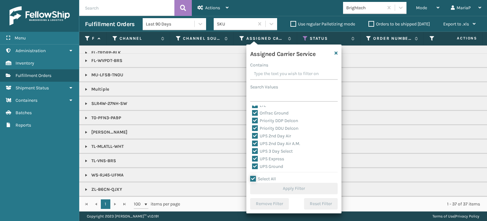
checkbox input "true"
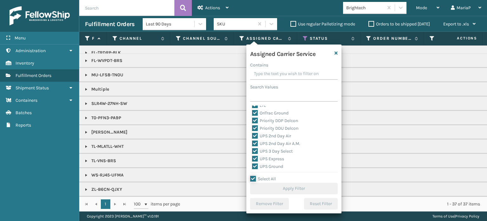
checkbox input "true"
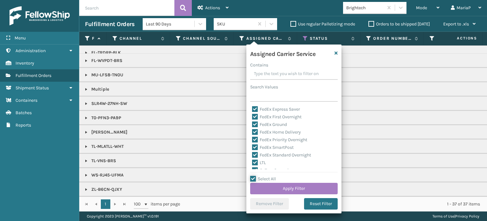
scroll to position [37, 0]
click at [258, 165] on label "LTL" at bounding box center [259, 163] width 14 height 5
click at [253, 164] on input "LTL" at bounding box center [252, 162] width 0 height 4
checkbox input "false"
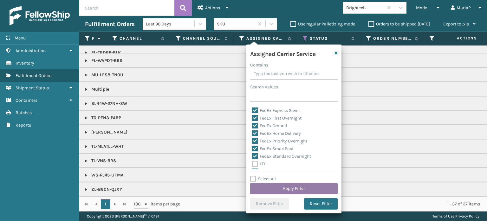
click at [290, 185] on button "Apply Filter" at bounding box center [294, 187] width 88 height 11
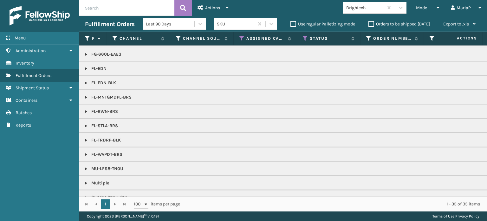
scroll to position [63, 0]
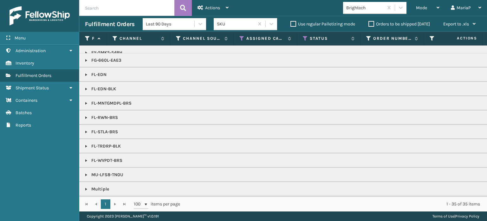
click at [425, 11] on div "Mode" at bounding box center [427, 8] width 23 height 16
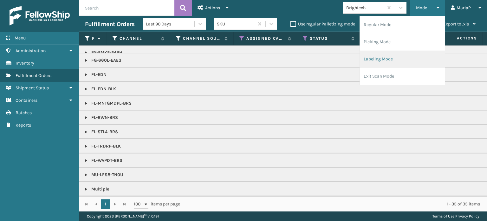
click at [372, 59] on li "Labeling Mode" at bounding box center [402, 58] width 85 height 17
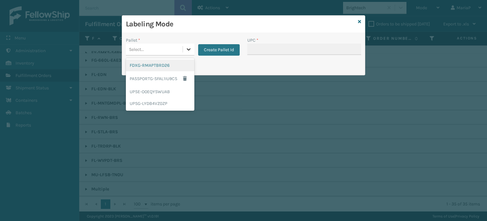
click at [188, 52] on icon at bounding box center [189, 49] width 6 height 6
click at [151, 63] on div "FDXG-RMAPTBRD26" at bounding box center [160, 65] width 69 height 12
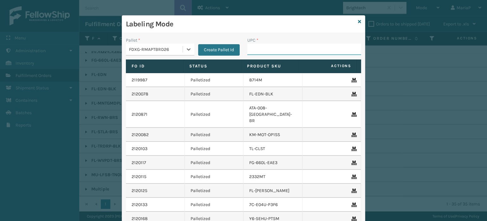
drag, startPoint x: 263, startPoint y: 52, endPoint x: 266, endPoint y: 47, distance: 6.0
click at [263, 52] on input "UPC *" at bounding box center [304, 48] width 114 height 11
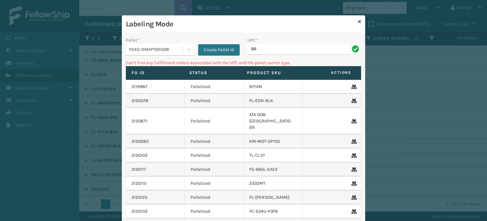
type input "8"
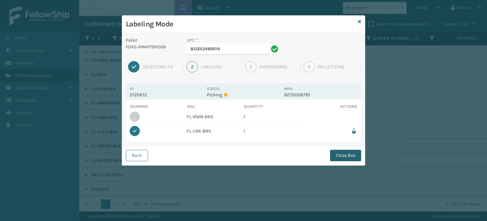
click at [350, 153] on button "Close Box" at bounding box center [345, 154] width 31 height 11
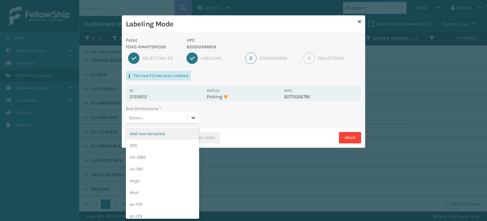
scroll to position [0, 0]
click at [191, 114] on icon at bounding box center [193, 117] width 6 height 6
click at [142, 184] on div "large" at bounding box center [162, 181] width 73 height 12
click at [142, 184] on div "Labeling Mode Pallet FDXG-RMAPTBRD26 UPC 850012486619 1 Selecting FO 2 Labeling…" at bounding box center [243, 110] width 487 height 221
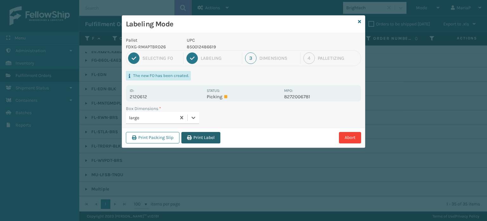
click at [212, 138] on button "Print Label" at bounding box center [200, 137] width 39 height 11
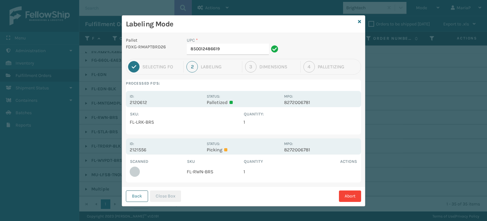
click at [140, 192] on button "Back" at bounding box center [137, 195] width 22 height 11
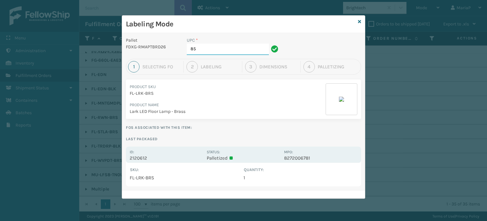
type input "8"
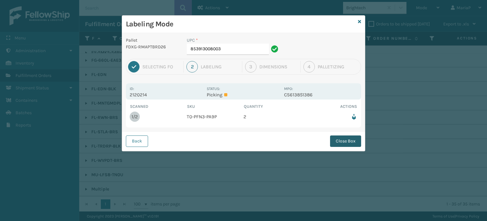
click at [337, 139] on button "Close Box" at bounding box center [345, 140] width 31 height 11
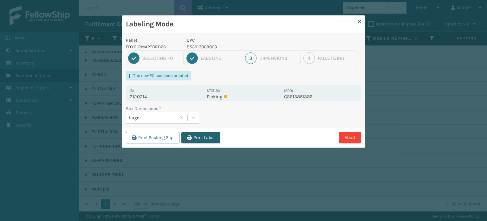
click at [192, 138] on button "Print Label" at bounding box center [200, 137] width 39 height 11
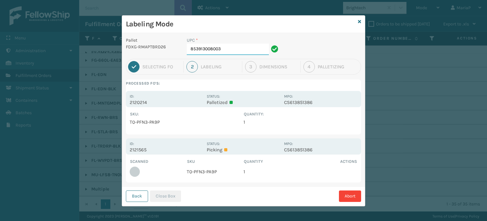
click at [236, 48] on input "853913008003" at bounding box center [228, 48] width 82 height 11
click at [160, 193] on button "Close Box" at bounding box center [165, 195] width 31 height 11
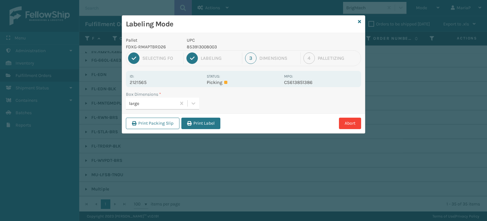
click at [161, 105] on div "large" at bounding box center [153, 103] width 48 height 7
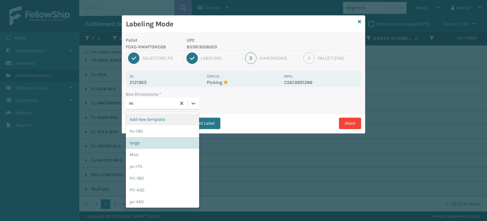
type input "MED"
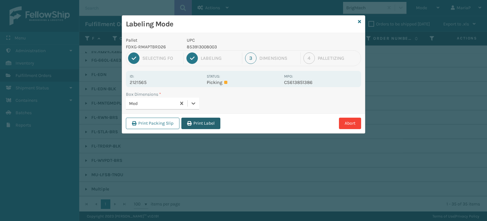
click at [190, 122] on icon "button" at bounding box center [189, 123] width 4 height 4
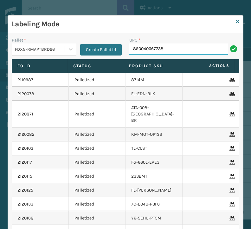
type input "850040667738."
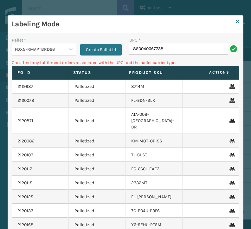
type input "850040667738"
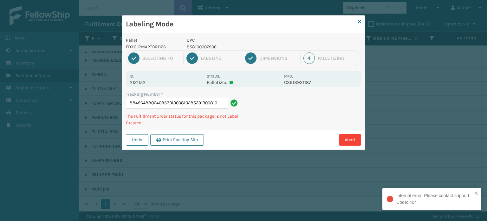
type input "884964880640853913008102853913008102"
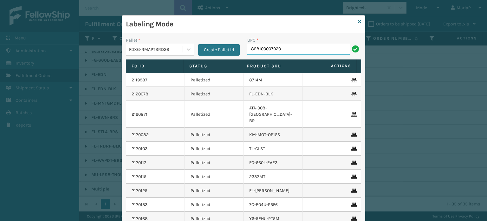
type input "858100007920"
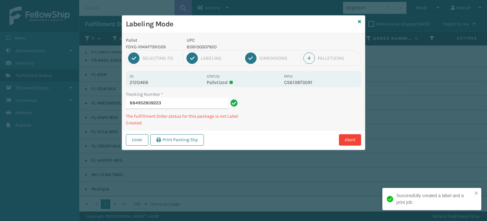
click at [206, 48] on p "858100007920" at bounding box center [234, 46] width 94 height 7
copy p "0"
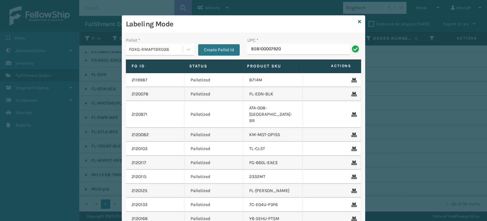
type input "858100007920"
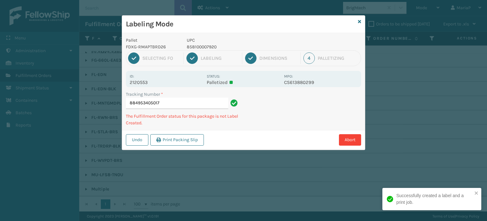
click at [206, 48] on p "858100007920" at bounding box center [234, 46] width 94 height 7
click at [205, 49] on p "858100007920" at bounding box center [234, 46] width 94 height 7
copy p "858100007920"
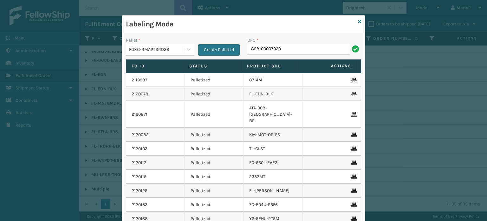
type input "858100007920"
type input "858100007906"
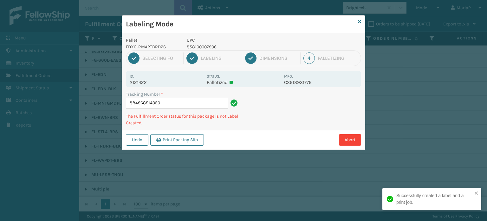
click at [208, 47] on p "858100007906" at bounding box center [234, 46] width 94 height 7
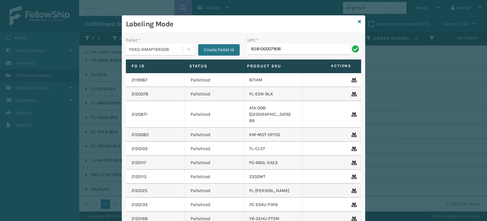
type input "858100007906"
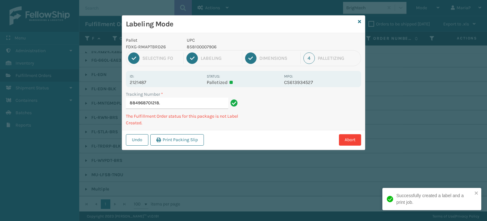
type input "884968701218."
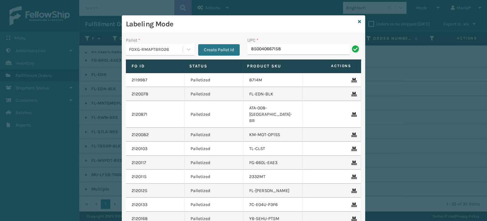
type input "850040667158"
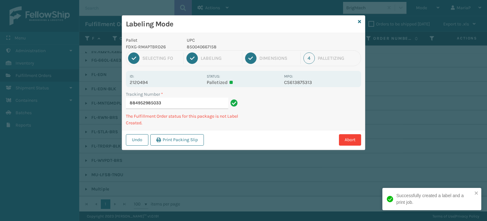
click at [203, 45] on p "850040667158" at bounding box center [234, 46] width 94 height 7
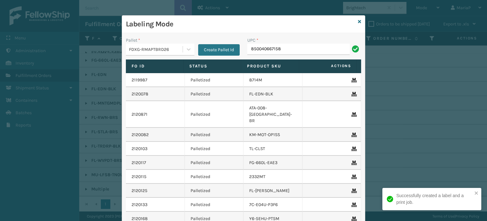
type input "850040667158"
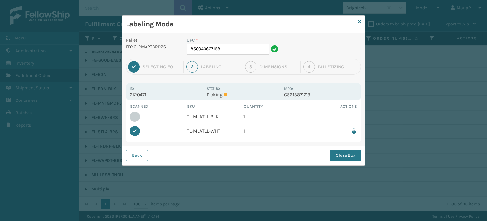
click at [129, 142] on div "Pallet FDXG-RMAPTBRD26 UPC * 850040667158 1 Selecting FO 2 Labeling 3 Dimension…" at bounding box center [243, 99] width 243 height 132
drag, startPoint x: 137, startPoint y: 151, endPoint x: 171, endPoint y: 120, distance: 46.0
click at [137, 151] on button "Back" at bounding box center [137, 154] width 22 height 11
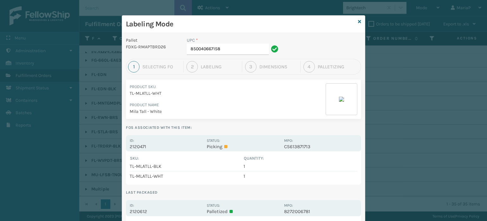
click at [221, 55] on div "UPC * 850040667158" at bounding box center [233, 48] width 101 height 22
click at [219, 56] on div "UPC * 850040667158" at bounding box center [233, 48] width 101 height 22
click at [234, 56] on div "UPC * 850040667158" at bounding box center [233, 48] width 101 height 22
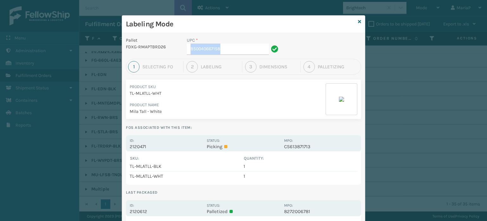
click at [272, 47] on icon at bounding box center [274, 48] width 7 height 7
click at [241, 50] on input "850040667158" at bounding box center [228, 48] width 82 height 11
type input "850040667738"
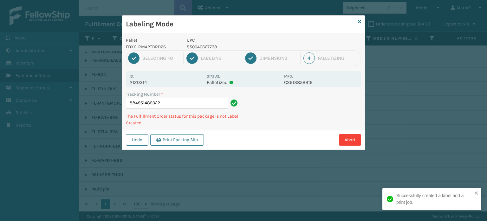
click at [203, 45] on p "850040667738" at bounding box center [234, 46] width 94 height 7
click at [202, 45] on p "850040667738" at bounding box center [234, 46] width 94 height 7
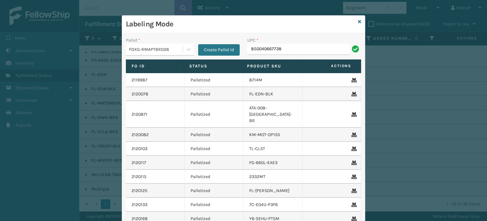
type input "850040667738"
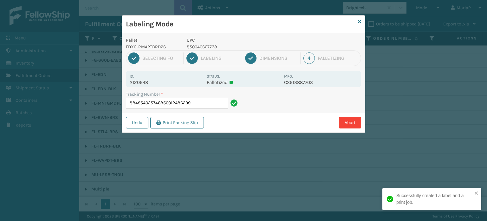
type input "884954025746850012486299"
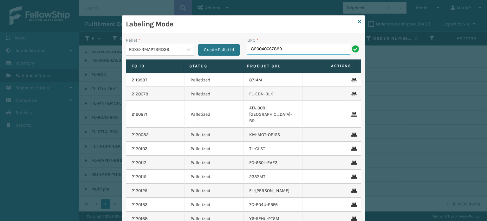
type input "850040667899"
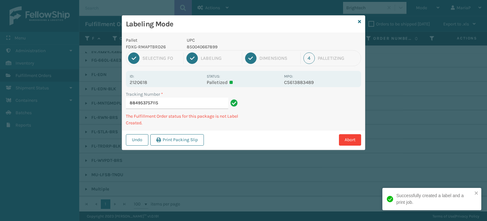
click at [205, 44] on p "850040667899" at bounding box center [234, 46] width 94 height 7
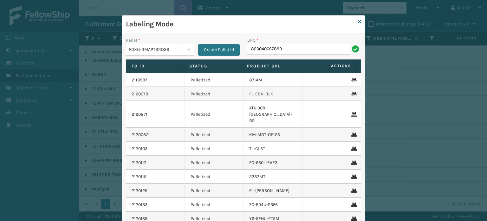
type input "850040667899"
type input "850040667141"
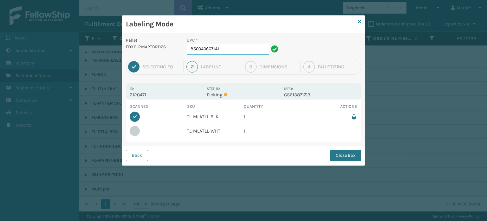
click at [233, 43] on input "850040667141" at bounding box center [228, 48] width 82 height 11
click at [233, 44] on input "850040667141" at bounding box center [228, 48] width 82 height 11
type input "850040667158"
click at [346, 156] on button "Close Box" at bounding box center [345, 154] width 31 height 11
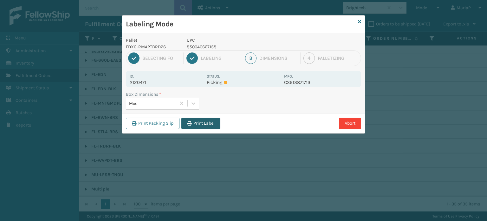
drag, startPoint x: 201, startPoint y: 115, endPoint x: 203, endPoint y: 122, distance: 7.6
click at [202, 117] on div "Print Packing Slip Print Label Abort" at bounding box center [243, 122] width 243 height 19
click at [203, 122] on button "Print Label" at bounding box center [200, 122] width 39 height 11
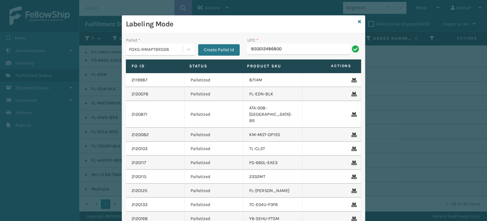
type input "850012486800"
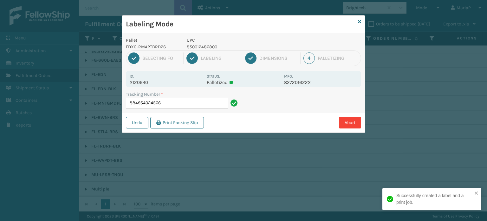
click at [207, 48] on p "850012486800" at bounding box center [234, 46] width 94 height 7
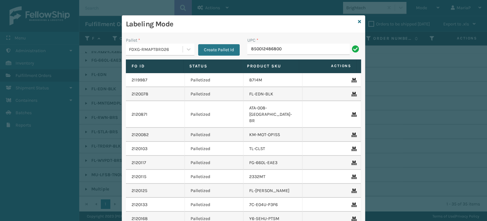
type input "850012486800"
type input "850004456705"
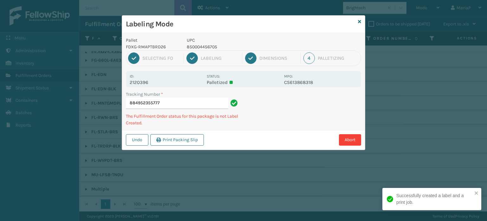
click at [200, 45] on p "850004456705" at bounding box center [234, 46] width 94 height 7
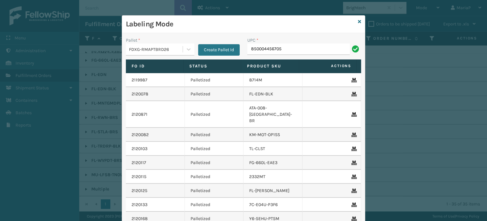
type input "850004456705"
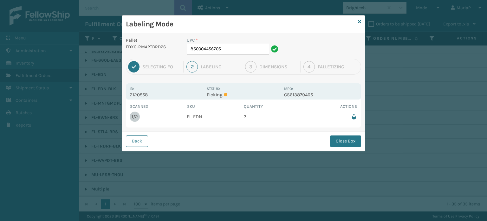
click at [231, 42] on div "UPC *" at bounding box center [234, 40] width 94 height 7
drag, startPoint x: 225, startPoint y: 51, endPoint x: 220, endPoint y: 54, distance: 6.2
click at [225, 51] on input "850004456705" at bounding box center [228, 48] width 82 height 11
click at [338, 137] on button "Close Box" at bounding box center [345, 140] width 31 height 11
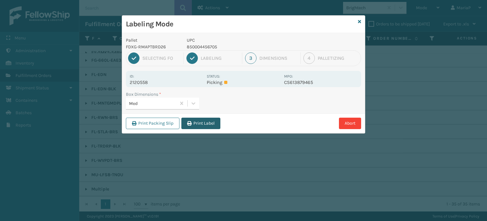
click at [199, 122] on button "Print Label" at bounding box center [200, 122] width 39 height 11
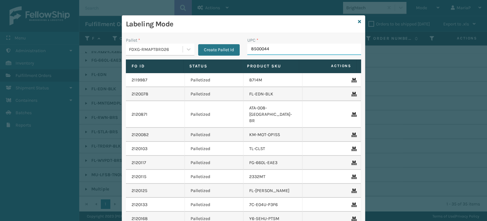
type input "85000445"
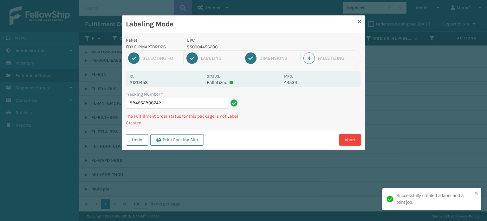
type input "8849528087428"
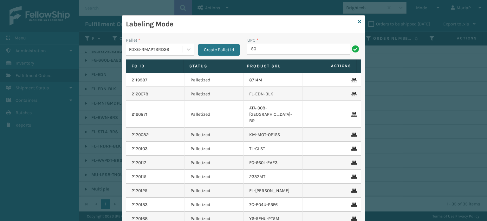
type input "5"
type input "850040667264"
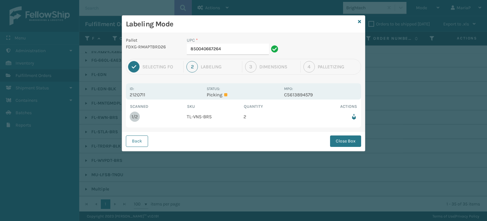
click at [228, 55] on div "UPC * 850040667264" at bounding box center [233, 48] width 101 height 22
click at [222, 50] on input "850040667264" at bounding box center [228, 48] width 82 height 11
click at [351, 140] on button "Close Box" at bounding box center [345, 140] width 31 height 11
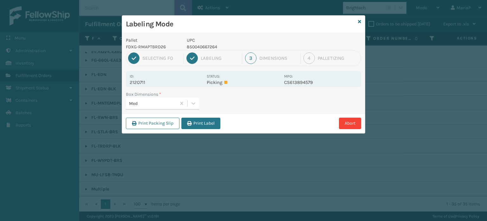
drag, startPoint x: 193, startPoint y: 125, endPoint x: 191, endPoint y: 119, distance: 5.7
click at [193, 124] on button "Print Label" at bounding box center [200, 122] width 39 height 11
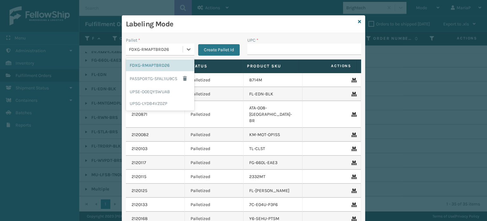
click at [162, 49] on div "FDXG-RMAPTBRD26" at bounding box center [156, 49] width 54 height 7
click at [157, 100] on div "UPSG-LYDB4VZ0ZP" at bounding box center [160, 103] width 69 height 12
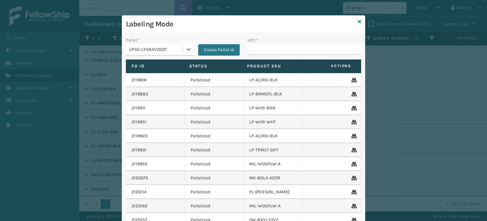
click at [281, 42] on div "UPC *" at bounding box center [304, 40] width 114 height 7
click at [279, 49] on input "UPC *" at bounding box center [304, 48] width 114 height 11
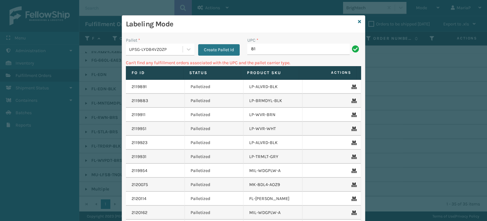
type input "8"
type input "LP-VBRN-BLK"
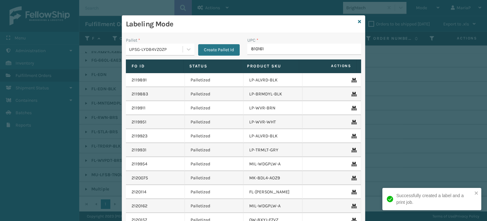
type input "8101613"
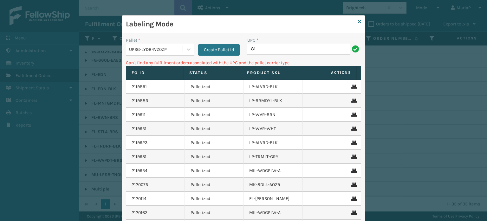
type input "8"
click at [358, 21] on icon at bounding box center [359, 21] width 3 height 4
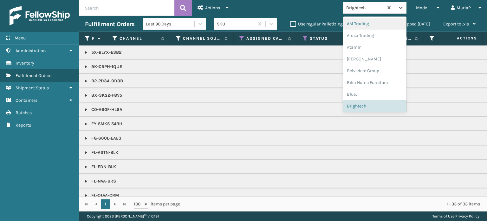
click at [358, 11] on div "Brightech" at bounding box center [363, 8] width 40 height 10
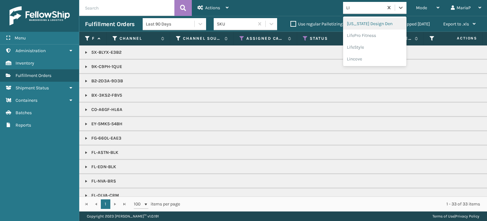
type input "LIF"
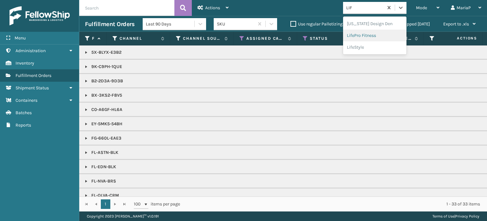
click at [381, 37] on div "LifePro Fitness" at bounding box center [374, 36] width 63 height 12
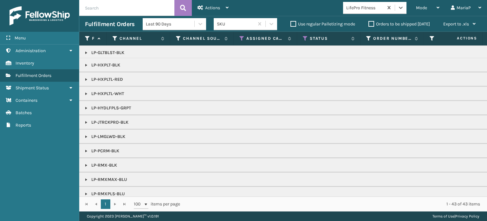
scroll to position [127, 0]
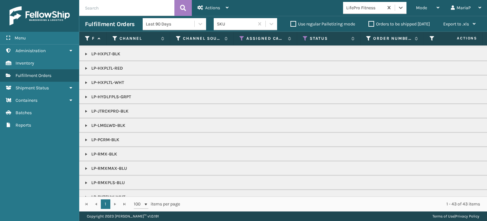
click at [86, 139] on link at bounding box center [86, 139] width 5 height 5
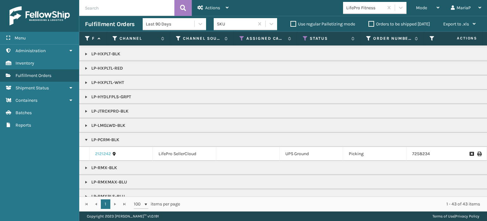
click at [100, 153] on link "2121242" at bounding box center [103, 153] width 16 height 6
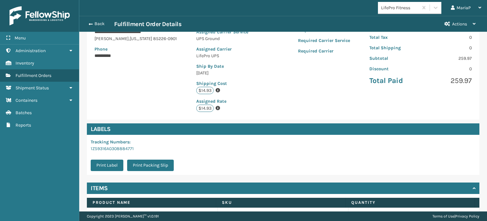
scroll to position [143, 0]
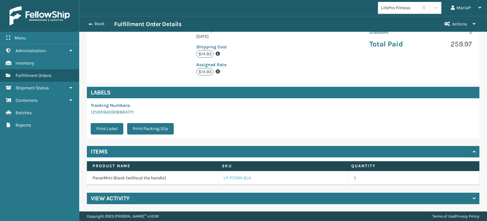
click at [237, 178] on link "LP-PCRM-BLK" at bounding box center [238, 178] width 28 height 6
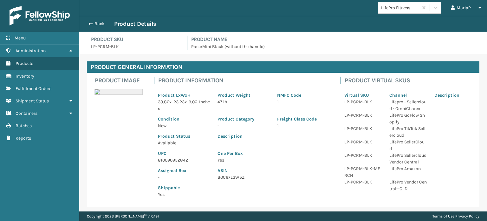
click at [169, 159] on p "810090932842" at bounding box center [184, 159] width 52 height 7
click at [100, 26] on button "Back" at bounding box center [99, 24] width 29 height 6
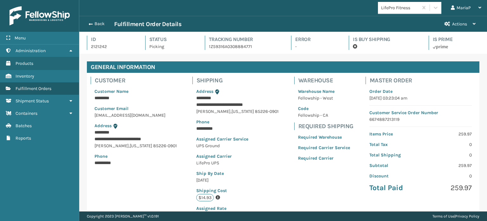
scroll to position [15, 408]
click at [97, 25] on button "Back" at bounding box center [99, 24] width 29 height 6
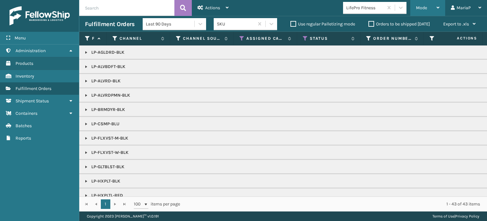
click at [427, 12] on div "Mode" at bounding box center [427, 8] width 23 height 16
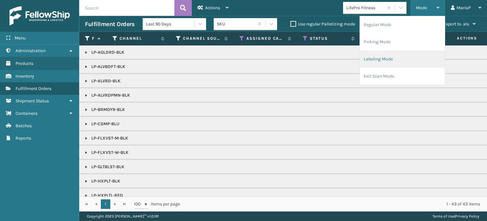
click at [404, 58] on li "Labeling Mode" at bounding box center [402, 58] width 85 height 17
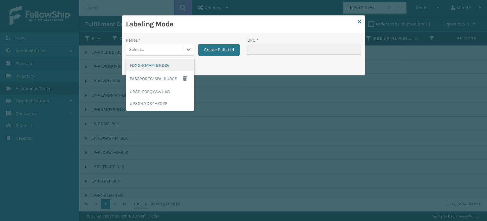
click at [151, 50] on div "Select..." at bounding box center [154, 49] width 57 height 10
click at [148, 99] on div "UPSG-LYDB4VZ0ZP" at bounding box center [160, 103] width 69 height 12
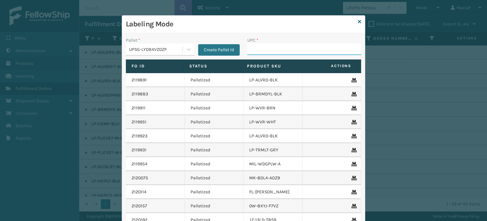
click at [265, 53] on input "UPC *" at bounding box center [304, 48] width 114 height 11
paste input "810090932842"
type input "810090932842"
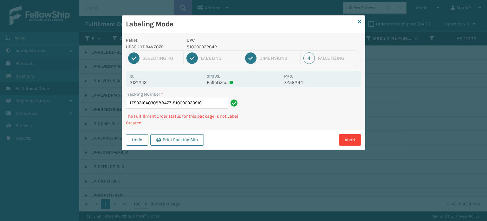
type input "1Z59316A0308884771810090930916"
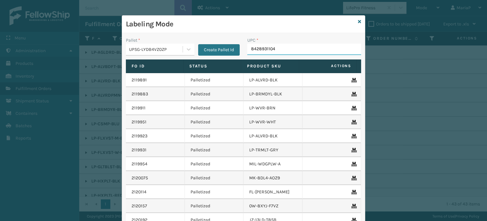
type input "84289311049"
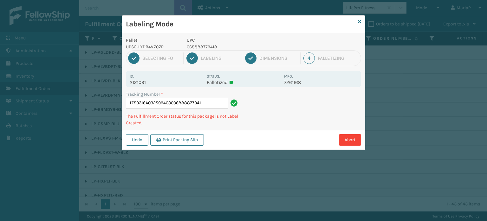
type input "1Z59316A0325994030068888779418"
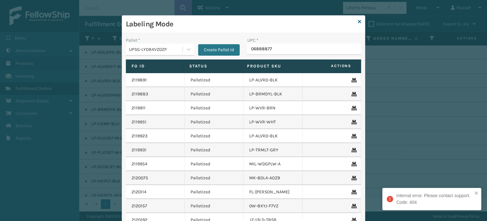
type input "068888779"
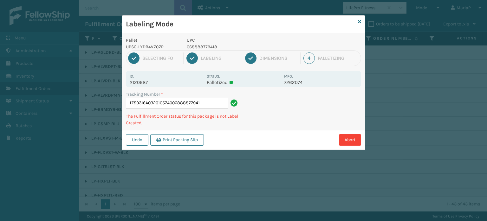
type input "1Z59316A0320105740068888779418"
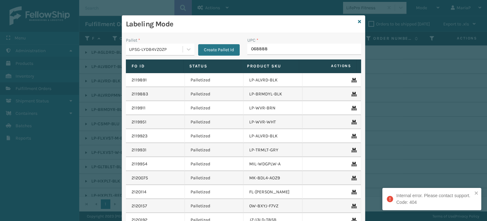
type input "0688887"
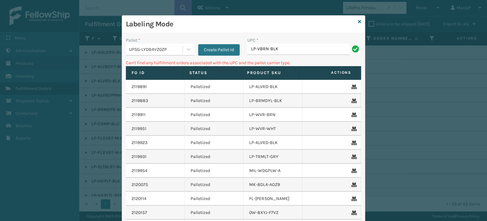
click at [158, 44] on div "UPSG-LYDB4VZ0ZP" at bounding box center [154, 49] width 57 height 10
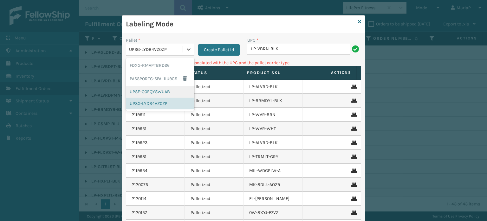
click at [153, 95] on div "UPSE-O0EQYSWUAB" at bounding box center [160, 92] width 69 height 12
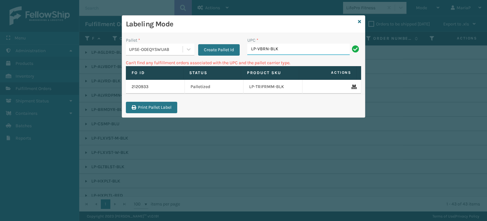
click at [321, 43] on input "LP-VBRN-BLK" at bounding box center [298, 48] width 102 height 11
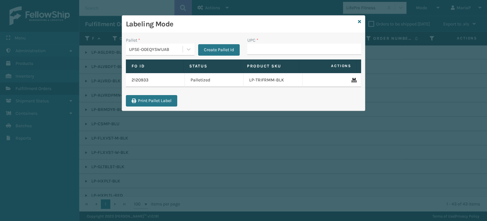
click at [182, 53] on div "UPSE-O0EQYSWUAB" at bounding box center [154, 49] width 57 height 10
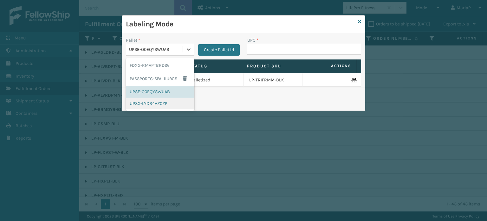
click at [164, 102] on div "UPSG-LYDB4VZ0ZP" at bounding box center [160, 103] width 69 height 12
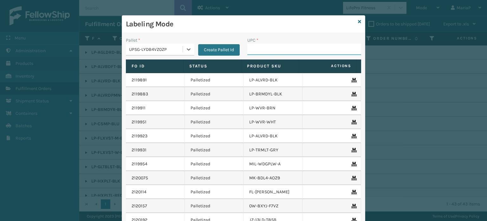
click at [275, 48] on input "UPC *" at bounding box center [304, 48] width 114 height 11
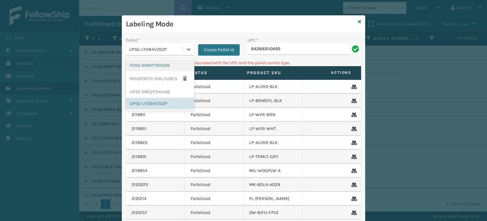
click at [169, 47] on div "UPSG-LYDB4VZ0ZP" at bounding box center [156, 49] width 54 height 7
click at [154, 93] on div "UPSE-O0EQYSWUAB" at bounding box center [160, 92] width 69 height 12
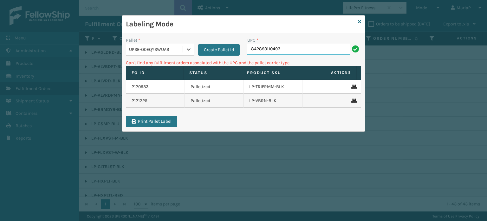
click at [277, 50] on input "842893110493" at bounding box center [298, 48] width 102 height 11
click at [292, 51] on input "842893110493" at bounding box center [298, 48] width 102 height 11
click at [292, 50] on input "842893110493" at bounding box center [298, 48] width 102 height 11
click at [291, 50] on input "842893110493" at bounding box center [298, 48] width 102 height 11
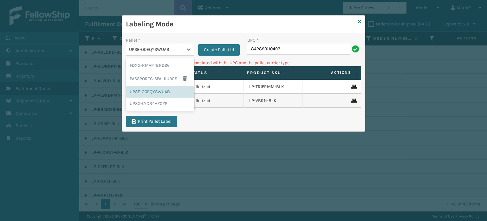
click at [168, 49] on div "UPSE-O0EQYSWUAB" at bounding box center [156, 49] width 54 height 7
click at [169, 63] on div "FDXG-RMAPTBRD26" at bounding box center [160, 65] width 69 height 12
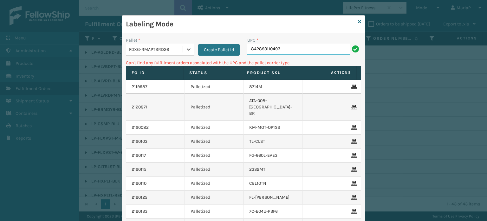
click at [281, 46] on input "842893110493" at bounding box center [298, 48] width 102 height 11
click at [355, 20] on div "Labeling Mode" at bounding box center [243, 24] width 243 height 17
click at [358, 21] on icon at bounding box center [359, 21] width 3 height 4
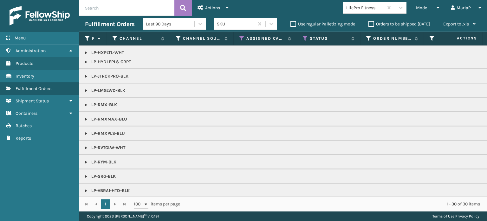
scroll to position [166, 0]
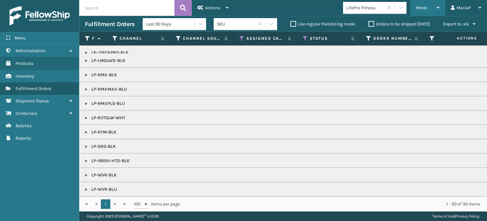
click at [423, 4] on div "Mode" at bounding box center [427, 8] width 23 height 16
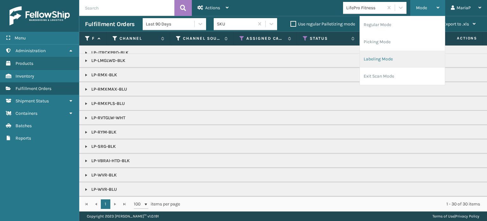
click at [406, 58] on li "Labeling Mode" at bounding box center [402, 58] width 85 height 17
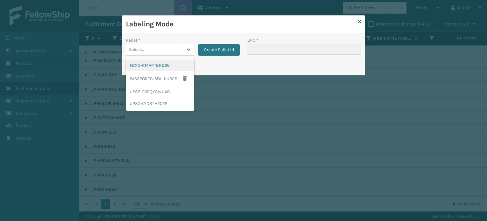
click at [171, 48] on div "Select..." at bounding box center [154, 49] width 57 height 10
click at [162, 102] on div "UPSG-LYDB4VZ0ZP" at bounding box center [160, 103] width 69 height 12
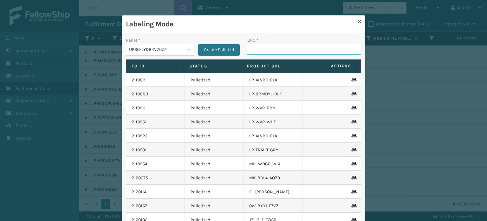
click at [290, 50] on input "UPC *" at bounding box center [304, 48] width 114 height 11
click at [359, 19] on div "Labeling Mode" at bounding box center [243, 24] width 243 height 17
click at [358, 20] on icon at bounding box center [359, 21] width 3 height 4
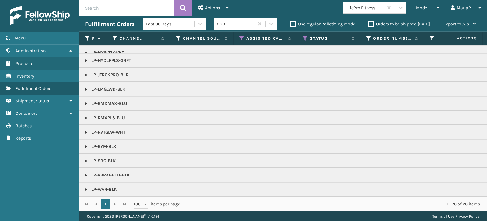
scroll to position [55, 0]
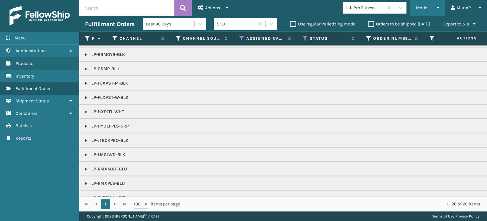
click at [438, 10] on icon at bounding box center [438, 7] width 3 height 4
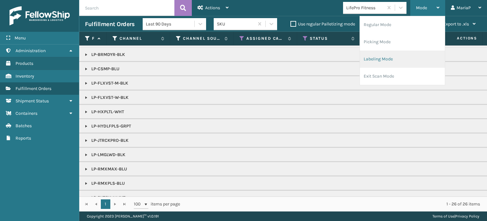
click at [374, 56] on li "Labeling Mode" at bounding box center [402, 58] width 85 height 17
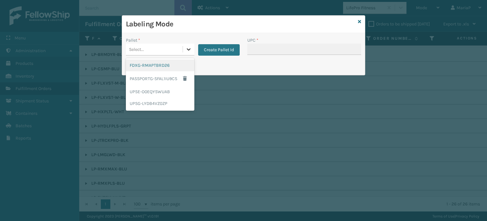
click at [187, 50] on icon at bounding box center [189, 49] width 6 height 6
click at [139, 89] on div "UPSE-O0EQYSWUAB" at bounding box center [160, 92] width 69 height 12
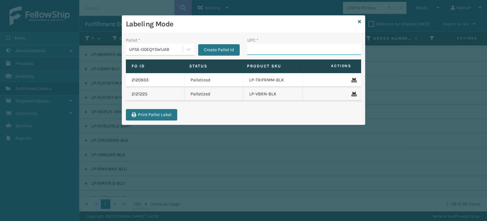
click at [282, 51] on input "UPC *" at bounding box center [304, 48] width 114 height 11
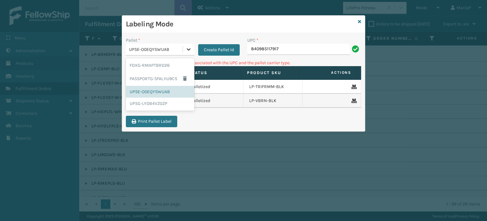
click at [188, 49] on icon at bounding box center [189, 49] width 6 height 6
drag, startPoint x: 157, startPoint y: 103, endPoint x: 238, endPoint y: 83, distance: 83.1
click at [158, 103] on div "UPSG-LYDB4VZ0ZP" at bounding box center [160, 103] width 69 height 12
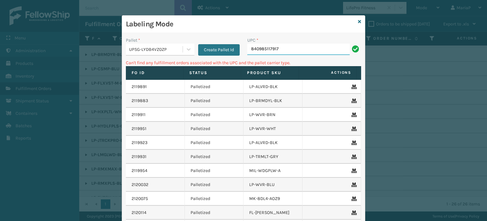
drag, startPoint x: 289, startPoint y: 51, endPoint x: 279, endPoint y: 50, distance: 9.6
click at [288, 51] on input "840985117917" at bounding box center [298, 48] width 102 height 11
click at [186, 50] on icon at bounding box center [189, 49] width 6 height 6
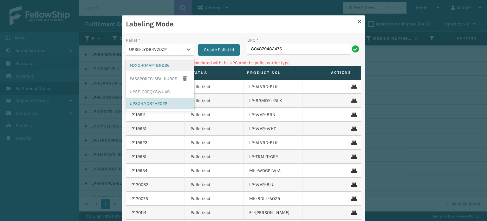
click at [143, 68] on div "FDXG-RMAPTBRD26" at bounding box center [160, 65] width 69 height 12
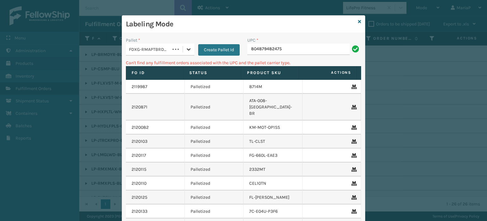
click at [186, 49] on icon at bounding box center [189, 49] width 6 height 6
click at [140, 48] on div "FDXG-RMAPTBRD26" at bounding box center [156, 49] width 54 height 7
click at [315, 51] on input "804879482475" at bounding box center [298, 48] width 102 height 11
click at [186, 49] on icon at bounding box center [189, 49] width 6 height 6
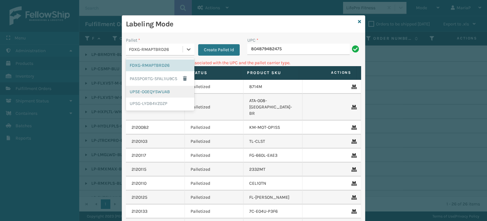
click at [161, 92] on div "UPSE-O0EQYSWUAB" at bounding box center [160, 92] width 69 height 12
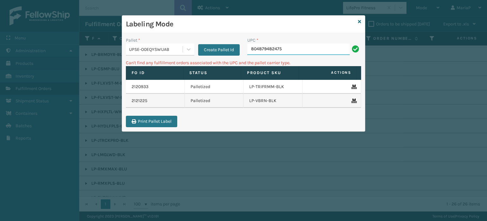
click at [284, 52] on input "804879482475" at bounding box center [298, 48] width 102 height 11
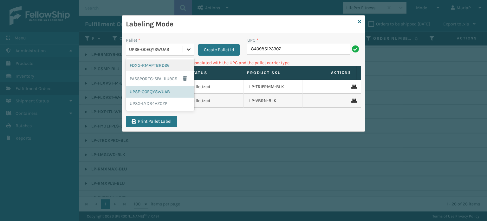
click at [191, 51] on icon at bounding box center [189, 49] width 6 height 6
click at [147, 101] on div "UPSG-LYDB4VZ0ZP" at bounding box center [160, 103] width 69 height 12
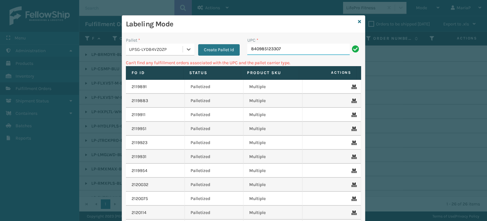
click at [287, 49] on input "840985123307" at bounding box center [298, 48] width 102 height 11
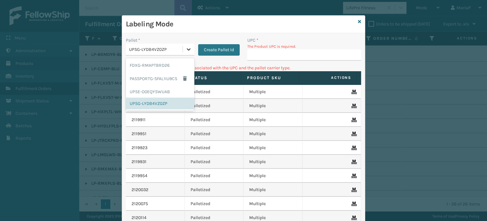
click at [187, 49] on icon at bounding box center [189, 49] width 4 height 2
click at [152, 92] on div "UPSE-O0EQYSWUAB" at bounding box center [160, 92] width 69 height 12
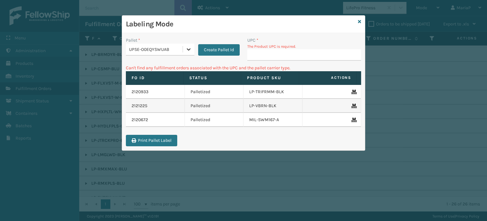
click at [191, 50] on icon at bounding box center [189, 49] width 6 height 6
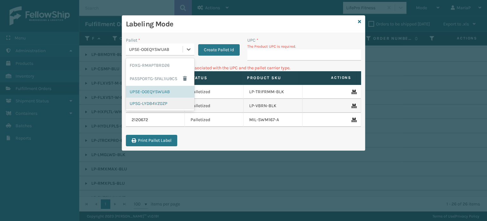
drag, startPoint x: 174, startPoint y: 107, endPoint x: 184, endPoint y: 90, distance: 19.8
click at [175, 107] on div "UPSG-LYDB4VZ0ZP" at bounding box center [160, 103] width 69 height 12
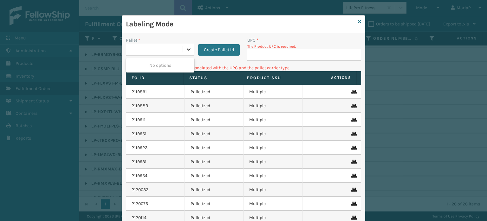
click at [186, 46] on icon at bounding box center [189, 49] width 6 height 6
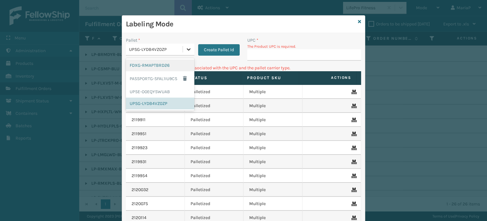
click at [188, 52] on div at bounding box center [188, 48] width 11 height 11
drag, startPoint x: 147, startPoint y: 104, endPoint x: 211, endPoint y: 96, distance: 64.5
click at [148, 104] on div "UPSG-LYDB4VZ0ZP" at bounding box center [160, 103] width 69 height 12
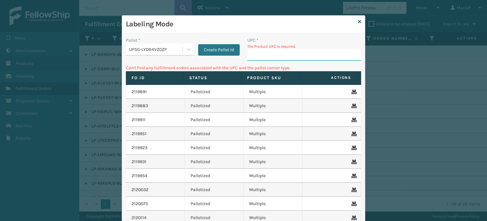
click at [271, 54] on input "UPC *" at bounding box center [304, 54] width 114 height 11
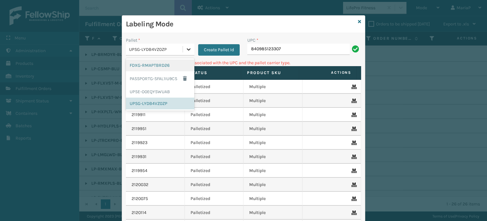
click at [187, 50] on icon at bounding box center [189, 49] width 6 height 6
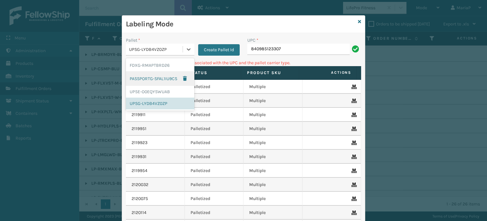
click at [153, 76] on div "PASSPORTG-SFAL1IU9CS" at bounding box center [160, 78] width 69 height 15
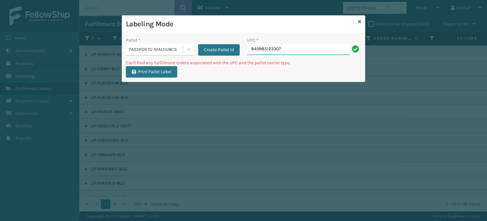
click at [298, 50] on input "840985123307" at bounding box center [298, 48] width 102 height 11
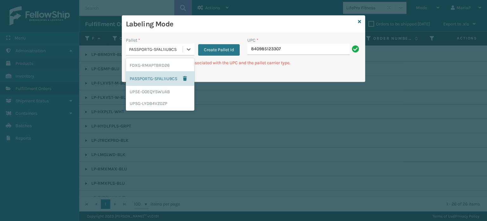
drag, startPoint x: 169, startPoint y: 48, endPoint x: 169, endPoint y: 51, distance: 3.5
click at [169, 47] on div "PASSPORTG-SFAL1IU9CS" at bounding box center [156, 49] width 54 height 7
click at [160, 100] on div "UPSG-LYDB4VZ0ZP" at bounding box center [160, 103] width 69 height 12
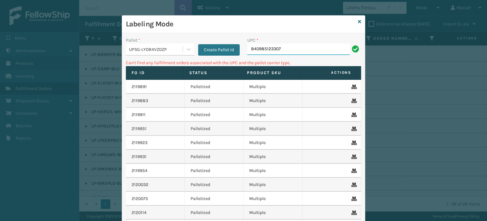
click at [288, 49] on input "840985123307" at bounding box center [298, 48] width 102 height 11
click at [288, 50] on input "840985123307" at bounding box center [298, 48] width 102 height 11
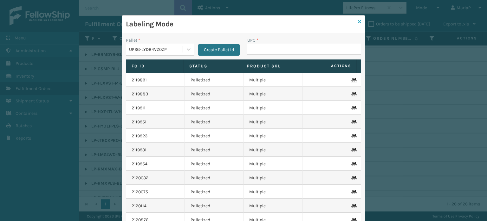
click at [358, 21] on icon at bounding box center [359, 21] width 3 height 4
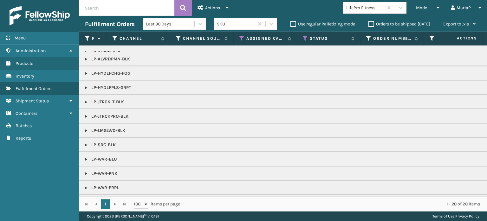
scroll to position [0, 0]
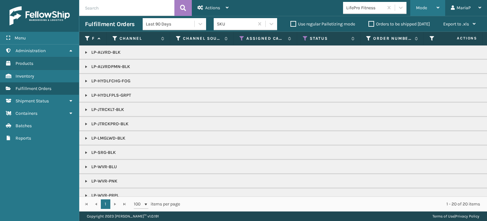
click at [425, 5] on div "Mode" at bounding box center [427, 8] width 23 height 16
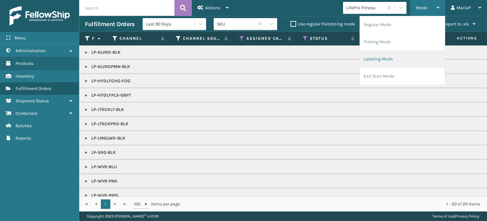
click at [397, 61] on li "Labeling Mode" at bounding box center [402, 58] width 85 height 17
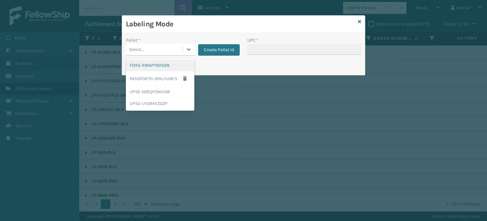
click at [178, 46] on div "Select..." at bounding box center [154, 49] width 57 height 10
click at [170, 63] on div "FDXG-RMAPTBRD26" at bounding box center [160, 65] width 69 height 12
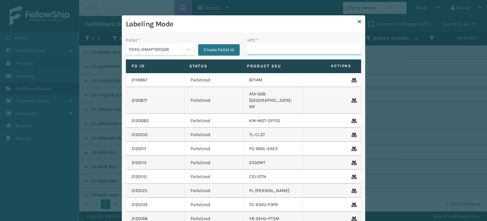
click at [247, 50] on input "UPC *" at bounding box center [304, 48] width 114 height 11
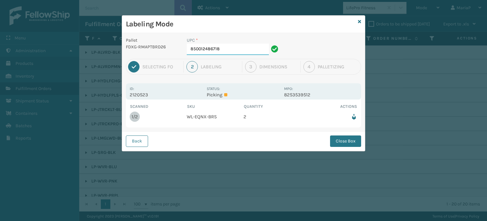
click at [226, 53] on input "850012486718" at bounding box center [228, 48] width 82 height 11
click at [350, 139] on button "Close Box" at bounding box center [345, 140] width 31 height 11
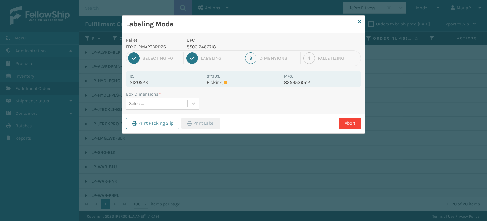
click at [176, 107] on div "Select..." at bounding box center [157, 103] width 62 height 10
click at [214, 120] on button "Print Label" at bounding box center [200, 122] width 39 height 11
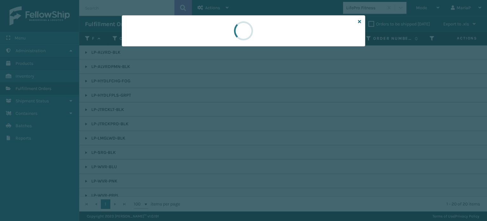
click at [214, 120] on div at bounding box center [243, 110] width 487 height 221
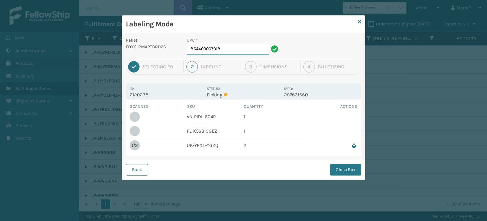
click at [227, 52] on input "854403007018" at bounding box center [228, 48] width 82 height 11
click at [348, 168] on button "Close Box" at bounding box center [345, 169] width 31 height 11
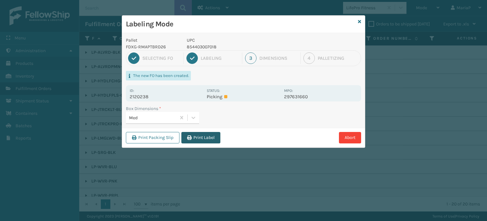
click at [192, 137] on icon "button" at bounding box center [189, 137] width 4 height 4
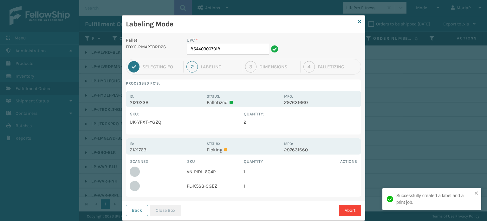
click at [128, 212] on button "Back" at bounding box center [137, 209] width 22 height 11
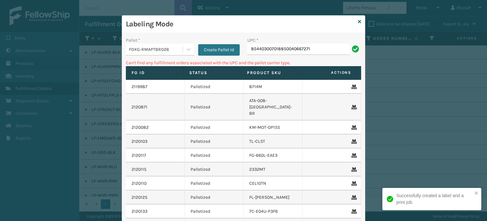
click at [324, 44] on input "854403007018850040667271" at bounding box center [298, 48] width 102 height 11
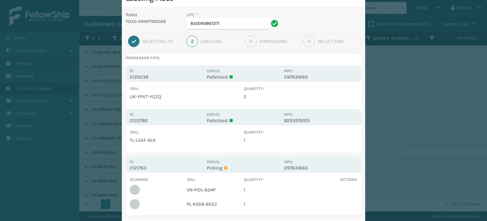
scroll to position [58, 0]
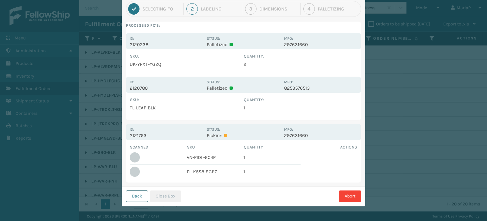
click at [126, 193] on button "Back" at bounding box center [137, 195] width 22 height 11
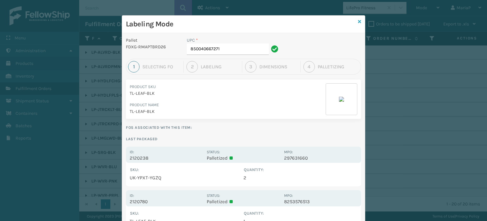
click at [358, 19] on icon at bounding box center [359, 21] width 3 height 4
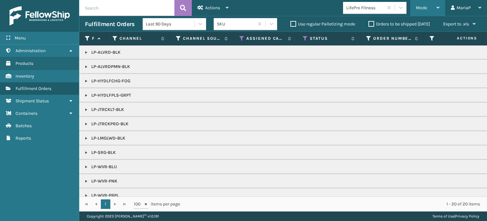
click at [427, 7] on span "Mode" at bounding box center [421, 7] width 11 height 5
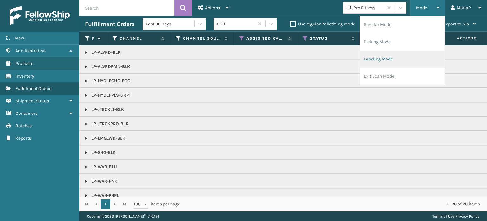
click at [384, 56] on li "Labeling Mode" at bounding box center [402, 58] width 85 height 17
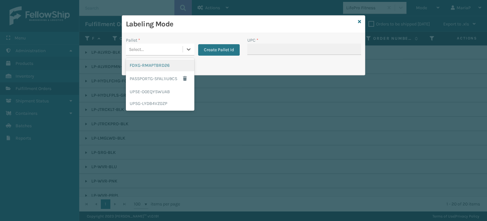
click at [176, 45] on div "Select..." at bounding box center [154, 49] width 57 height 10
click at [157, 64] on div "FDXG-RMAPTBRD26" at bounding box center [160, 65] width 69 height 12
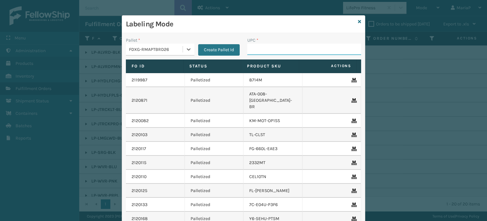
click at [264, 48] on input "UPC *" at bounding box center [304, 48] width 114 height 11
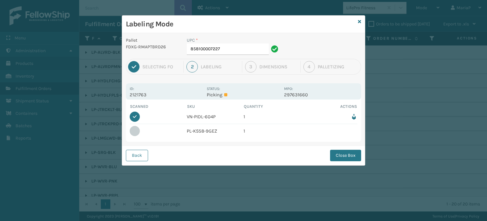
click at [346, 159] on button "Close Box" at bounding box center [345, 154] width 31 height 11
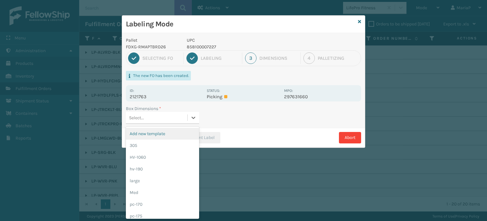
click at [174, 116] on div "Select..." at bounding box center [157, 117] width 62 height 10
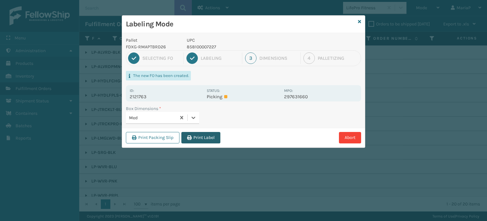
click at [198, 135] on button "Print Label" at bounding box center [200, 137] width 39 height 11
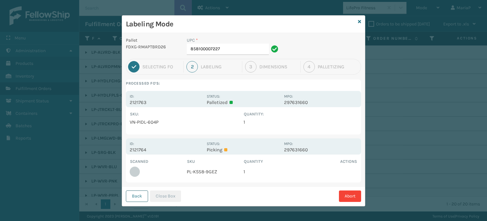
drag, startPoint x: 134, startPoint y: 203, endPoint x: 138, endPoint y: 190, distance: 13.4
click at [134, 201] on div "Back Close Box Abort" at bounding box center [243, 195] width 243 height 19
click at [138, 190] on button "Back" at bounding box center [137, 195] width 22 height 11
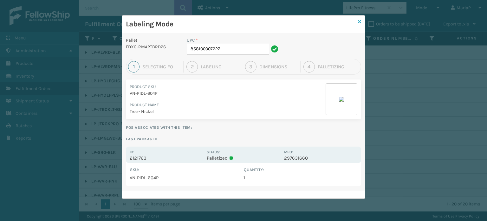
click at [360, 22] on icon at bounding box center [359, 21] width 3 height 4
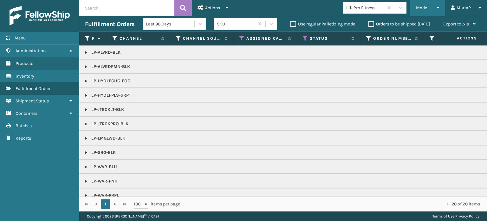
click at [424, 10] on span "Mode" at bounding box center [421, 7] width 11 height 5
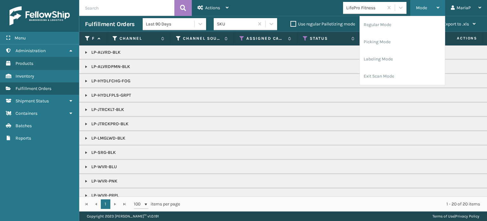
click at [424, 10] on span "Mode" at bounding box center [421, 7] width 11 height 5
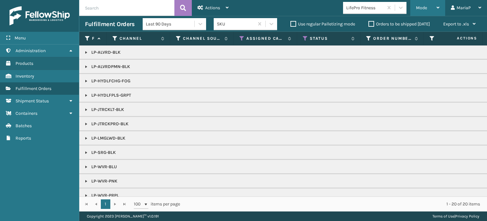
click at [431, 5] on div "Mode" at bounding box center [427, 8] width 23 height 16
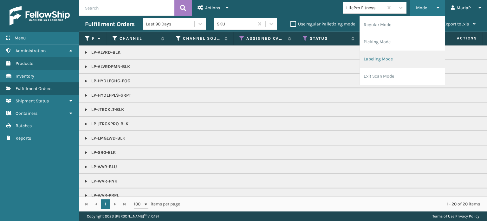
click at [378, 60] on li "Labeling Mode" at bounding box center [402, 58] width 85 height 17
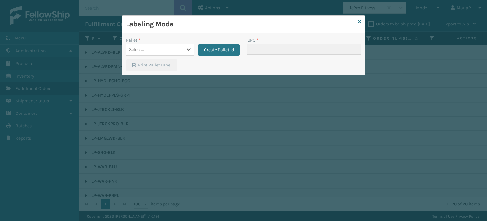
drag, startPoint x: 166, startPoint y: 45, endPoint x: 173, endPoint y: 53, distance: 11.0
click at [166, 45] on div "Select..." at bounding box center [154, 49] width 57 height 10
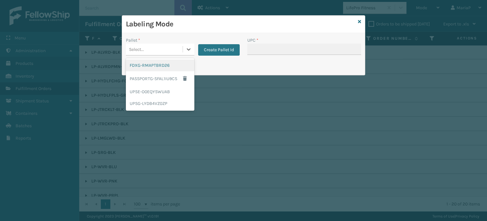
drag, startPoint x: 174, startPoint y: 64, endPoint x: 227, endPoint y: 54, distance: 54.1
click at [174, 63] on div "FDXG-RMAPTBRD26" at bounding box center [160, 65] width 69 height 12
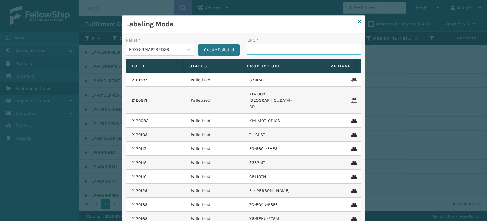
click at [262, 51] on input "UPC *" at bounding box center [304, 48] width 114 height 11
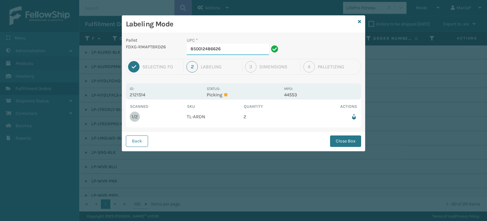
click at [225, 52] on input "850012486626" at bounding box center [228, 48] width 82 height 11
click at [348, 141] on button "Close Box" at bounding box center [345, 140] width 31 height 11
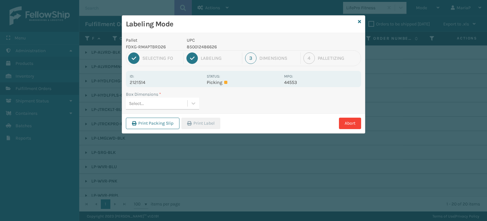
click at [166, 105] on div "Select..." at bounding box center [157, 103] width 62 height 10
click at [206, 125] on button "Print Label" at bounding box center [200, 122] width 39 height 11
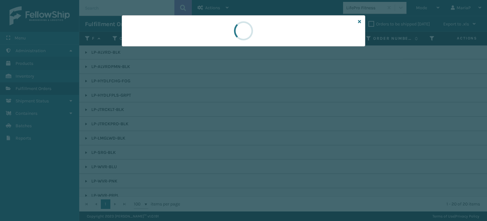
click at [206, 125] on div at bounding box center [243, 110] width 487 height 221
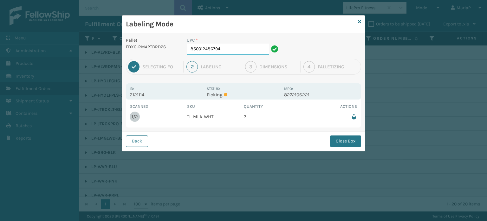
drag, startPoint x: 215, startPoint y: 50, endPoint x: 212, endPoint y: 53, distance: 4.3
click at [216, 50] on input "850012486794" at bounding box center [228, 48] width 82 height 11
click at [352, 141] on button "Close Box" at bounding box center [345, 140] width 31 height 11
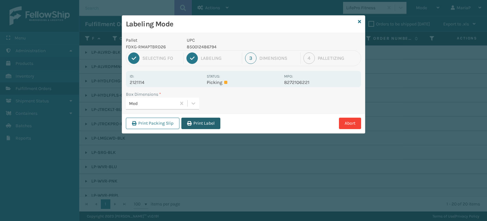
click at [209, 128] on button "Print Label" at bounding box center [200, 122] width 39 height 11
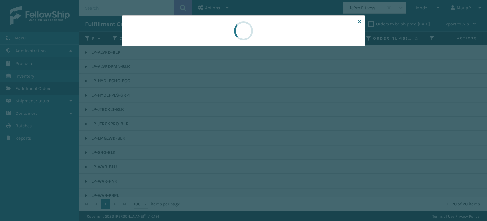
click at [209, 128] on div at bounding box center [243, 110] width 487 height 221
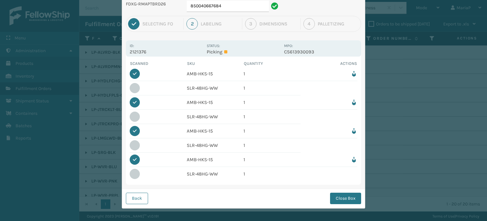
scroll to position [44, 0]
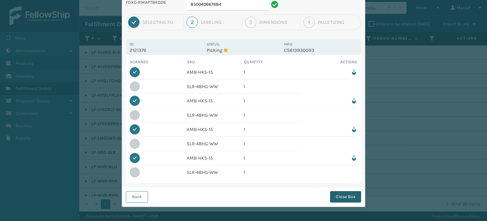
click at [339, 196] on button "Close Box" at bounding box center [345, 196] width 31 height 11
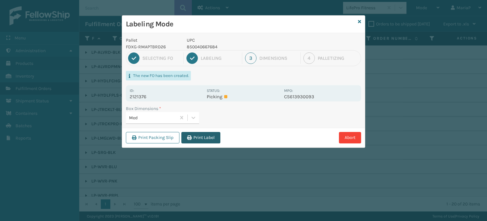
click at [212, 139] on button "Print Label" at bounding box center [200, 137] width 39 height 11
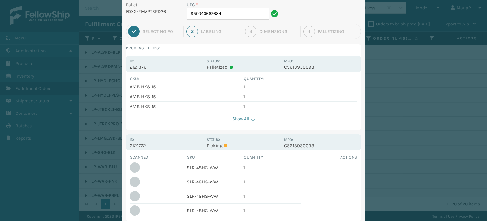
scroll to position [74, 0]
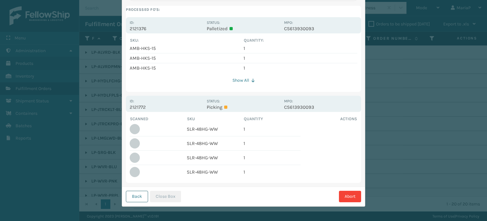
click at [140, 195] on button "Back" at bounding box center [137, 195] width 22 height 11
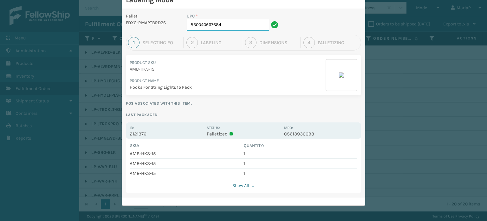
scroll to position [0, 0]
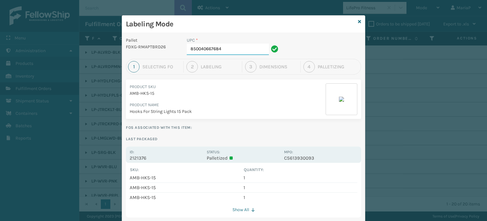
click at [234, 48] on input "850040667684" at bounding box center [228, 48] width 82 height 11
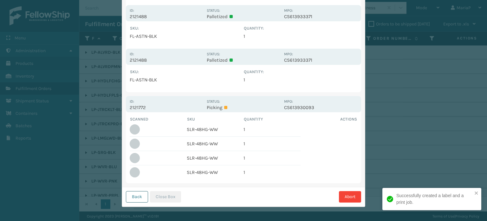
scroll to position [161, 0]
click at [133, 195] on button "Back" at bounding box center [137, 195] width 22 height 11
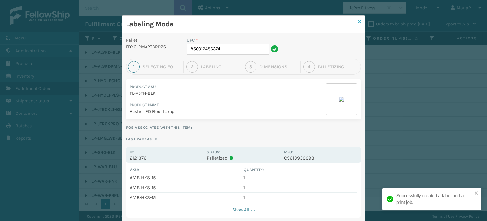
click at [358, 21] on icon at bounding box center [359, 21] width 3 height 4
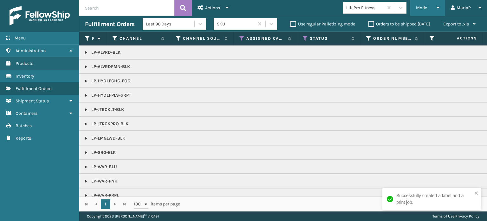
click at [423, 6] on span "Mode" at bounding box center [421, 7] width 11 height 5
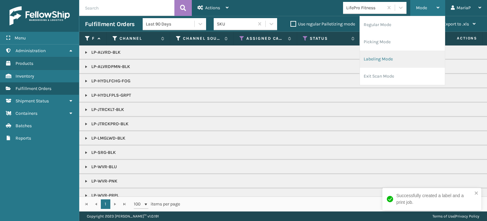
click at [408, 56] on li "Labeling Mode" at bounding box center [402, 58] width 85 height 17
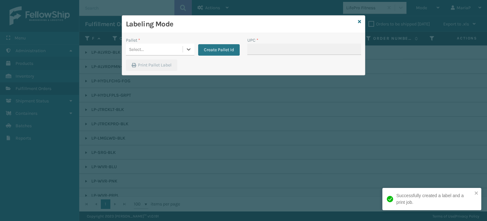
click at [165, 47] on div "Select..." at bounding box center [154, 49] width 57 height 10
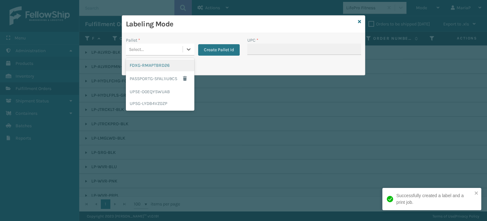
click at [165, 67] on div "FDXG-RMAPTBRD26" at bounding box center [160, 65] width 69 height 12
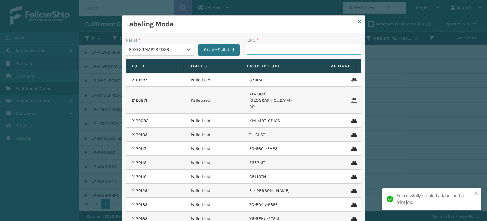
click at [262, 46] on input "UPC *" at bounding box center [304, 48] width 114 height 11
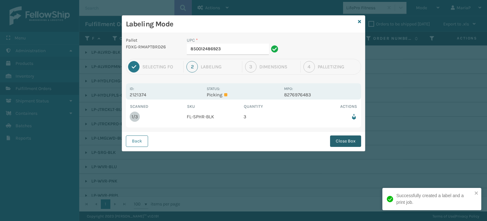
click at [359, 140] on button "Close Box" at bounding box center [345, 140] width 31 height 11
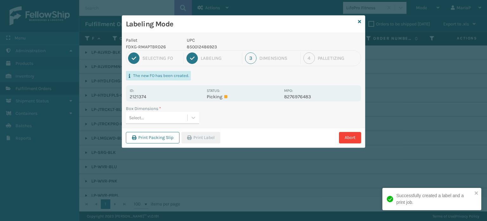
click at [145, 111] on label "Box Dimensions *" at bounding box center [143, 108] width 35 height 7
click at [148, 116] on div "Select..." at bounding box center [157, 117] width 62 height 10
click at [214, 138] on button "Print Label" at bounding box center [200, 137] width 39 height 11
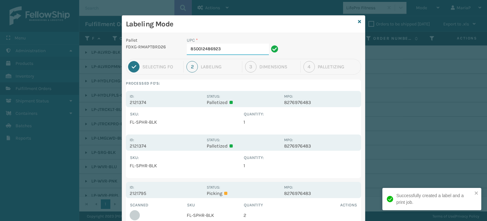
click at [235, 51] on input "850012486923" at bounding box center [228, 48] width 82 height 11
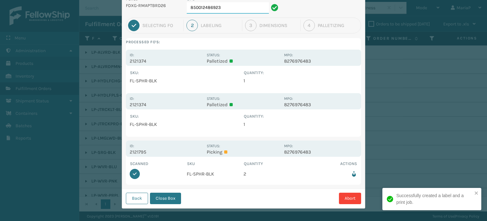
scroll to position [43, 0]
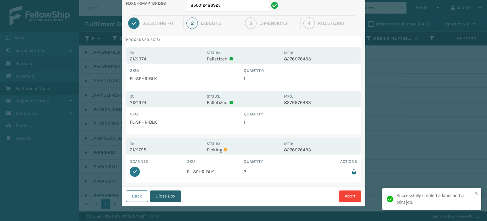
click at [166, 194] on button "Close Box" at bounding box center [165, 195] width 31 height 11
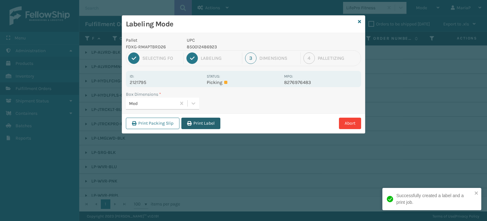
click at [191, 119] on button "Print Label" at bounding box center [200, 122] width 39 height 11
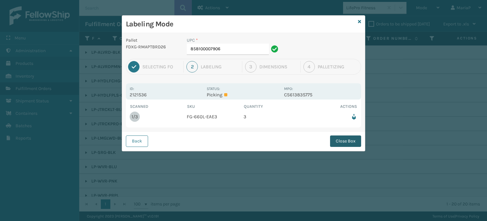
click at [341, 138] on button "Close Box" at bounding box center [345, 140] width 31 height 11
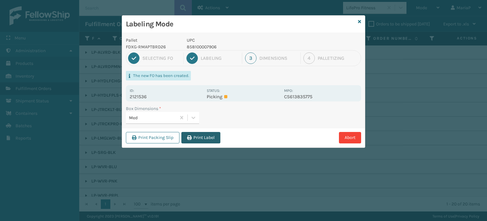
click at [188, 132] on button "Print Label" at bounding box center [200, 137] width 39 height 11
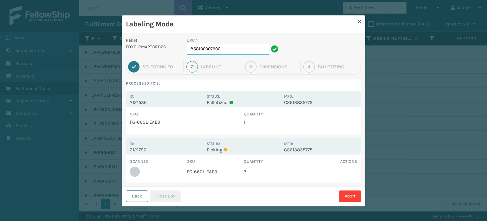
click at [218, 51] on input "858100007906" at bounding box center [228, 48] width 82 height 11
click at [164, 197] on button "Close Box" at bounding box center [165, 195] width 31 height 11
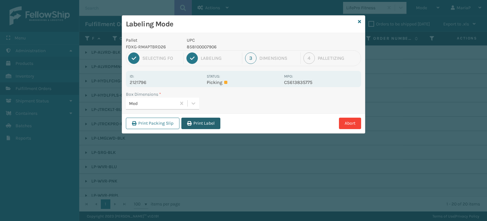
click at [197, 127] on button "Print Label" at bounding box center [200, 122] width 39 height 11
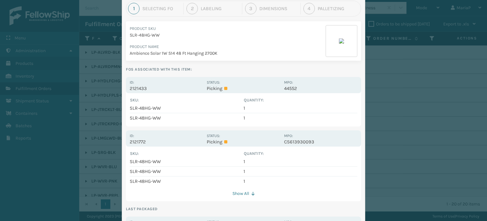
scroll to position [95, 0]
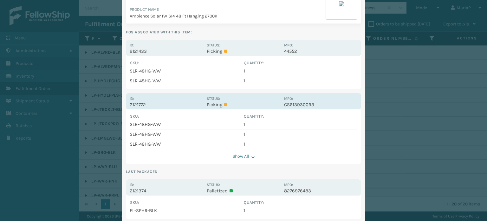
click at [131, 104] on p "2121772" at bounding box center [166, 105] width 73 height 6
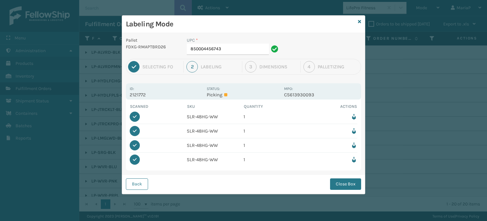
click at [341, 177] on div "Back Close Box" at bounding box center [243, 183] width 243 height 19
click at [347, 186] on button "Close Box" at bounding box center [345, 183] width 31 height 11
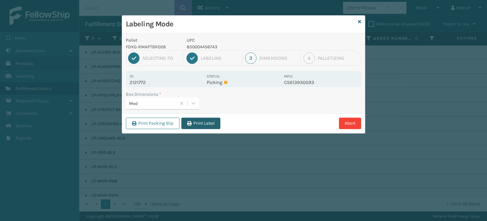
click at [207, 124] on button "Print Label" at bounding box center [200, 122] width 39 height 11
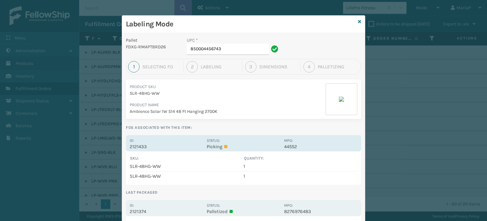
click at [141, 146] on p "2121433" at bounding box center [166, 146] width 73 height 6
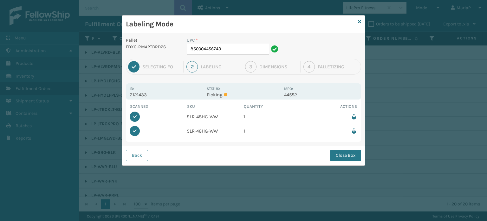
click at [341, 155] on button "Close Box" at bounding box center [345, 154] width 31 height 11
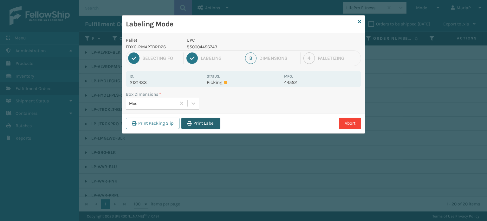
click at [211, 121] on button "Print Label" at bounding box center [200, 122] width 39 height 11
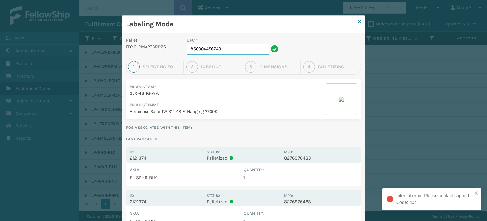
click at [236, 50] on input "850004456743" at bounding box center [228, 48] width 82 height 11
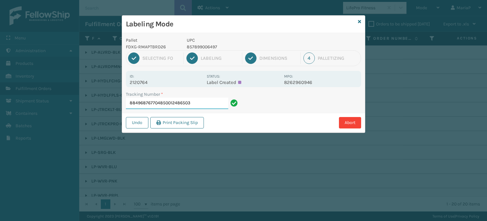
click at [158, 105] on input "884968767704850012486503" at bounding box center [177, 102] width 102 height 11
drag, startPoint x: 159, startPoint y: 103, endPoint x: 232, endPoint y: 113, distance: 74.3
click at [235, 115] on div "Pallet FDXG-RMAPTBRD26 UPC 857899006497 1 Selecting FO 2 Labeling 3 Dimensions …" at bounding box center [243, 82] width 243 height 99
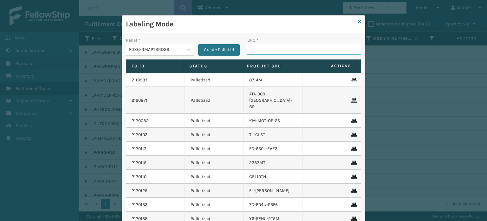
click at [267, 47] on input "UPC *" at bounding box center [304, 48] width 114 height 11
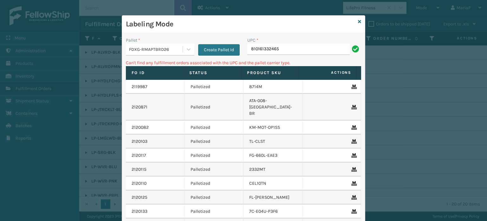
click at [280, 42] on div "UPC *" at bounding box center [304, 40] width 114 height 7
click at [281, 44] on input "810161332465" at bounding box center [298, 48] width 102 height 11
click at [282, 45] on input "810161332465" at bounding box center [298, 48] width 102 height 11
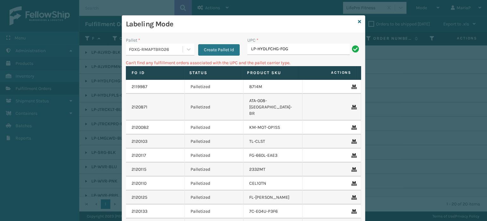
click at [136, 46] on div "FDXG-RMAPTBRD26" at bounding box center [156, 49] width 54 height 7
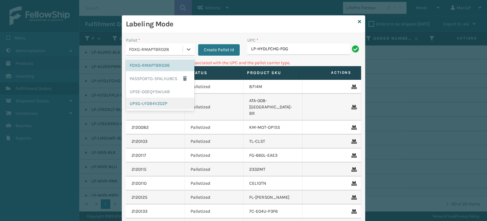
drag, startPoint x: 140, startPoint y: 101, endPoint x: 248, endPoint y: 79, distance: 110.1
click at [141, 101] on div "UPSG-LYDB4VZ0ZP" at bounding box center [160, 103] width 69 height 12
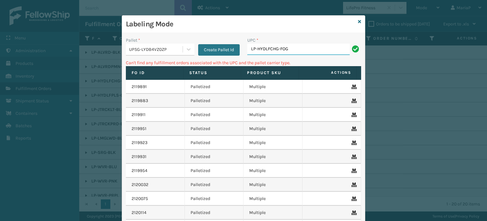
click at [289, 53] on input "LP-HYDLFCHG-FOG" at bounding box center [298, 48] width 102 height 11
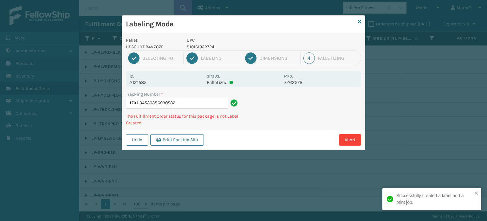
click at [200, 46] on p "810161332724" at bounding box center [234, 46] width 94 height 7
